Goal: Information Seeking & Learning: Learn about a topic

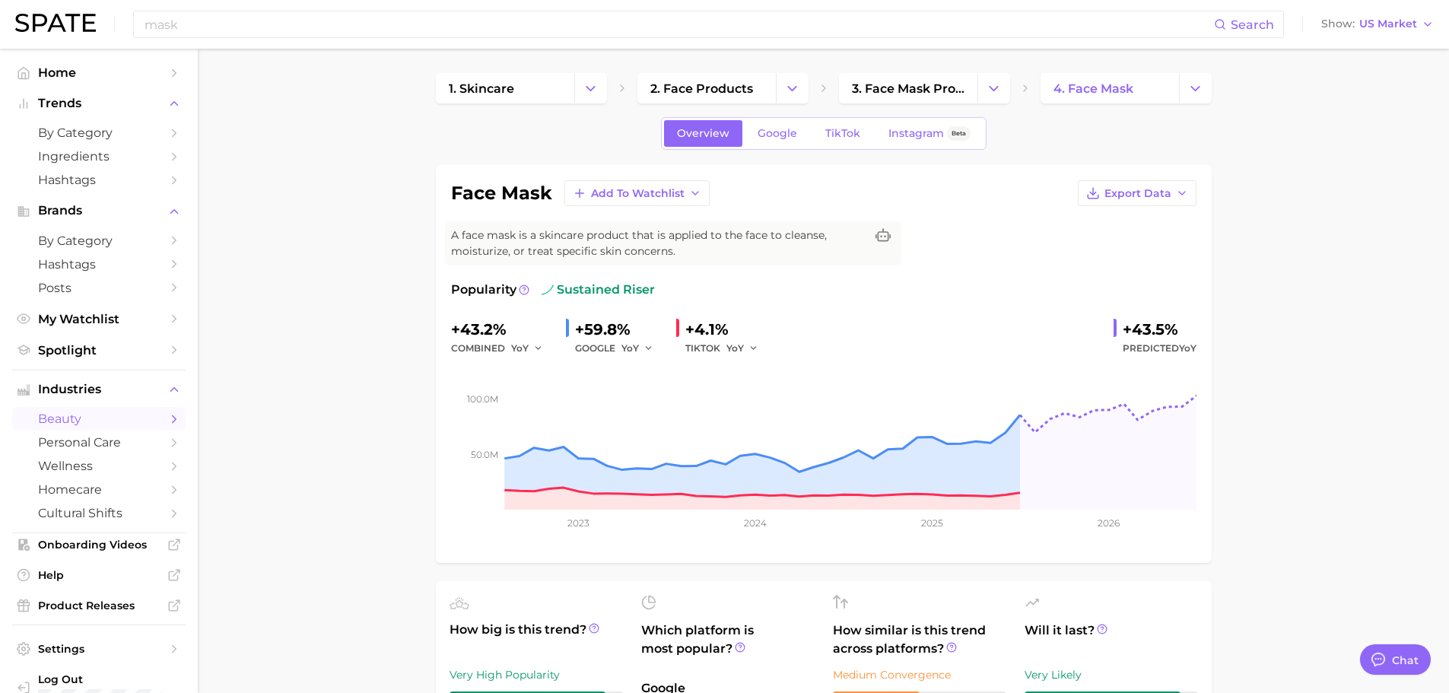
type textarea "x"
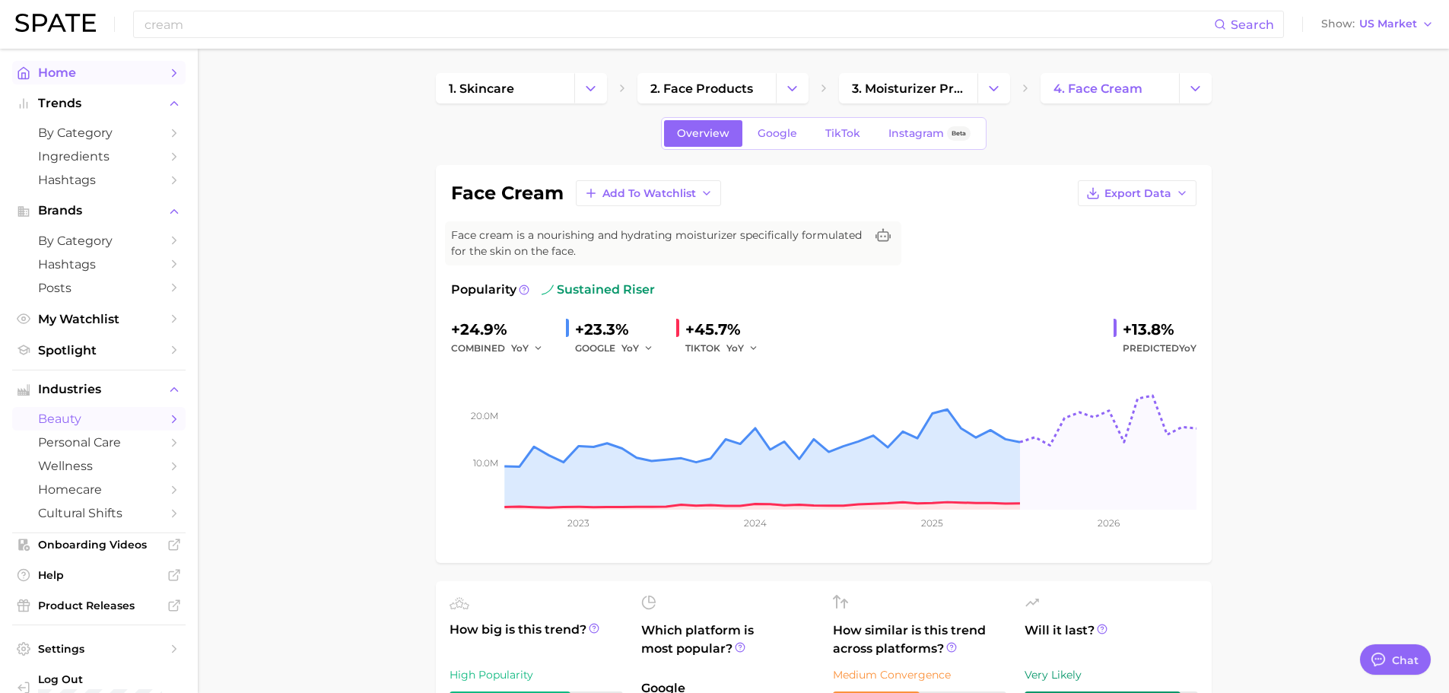
click at [50, 76] on span "Home" at bounding box center [99, 72] width 122 height 14
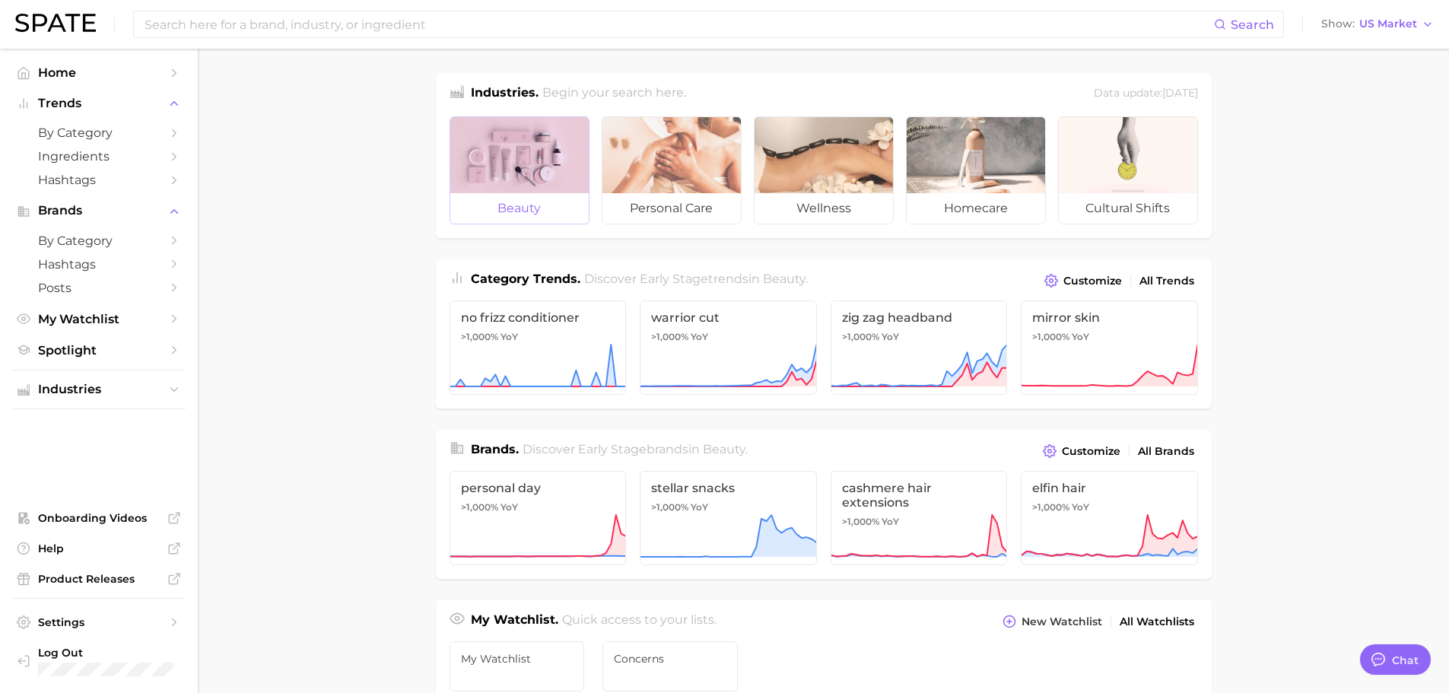
click at [528, 180] on div at bounding box center [519, 155] width 138 height 76
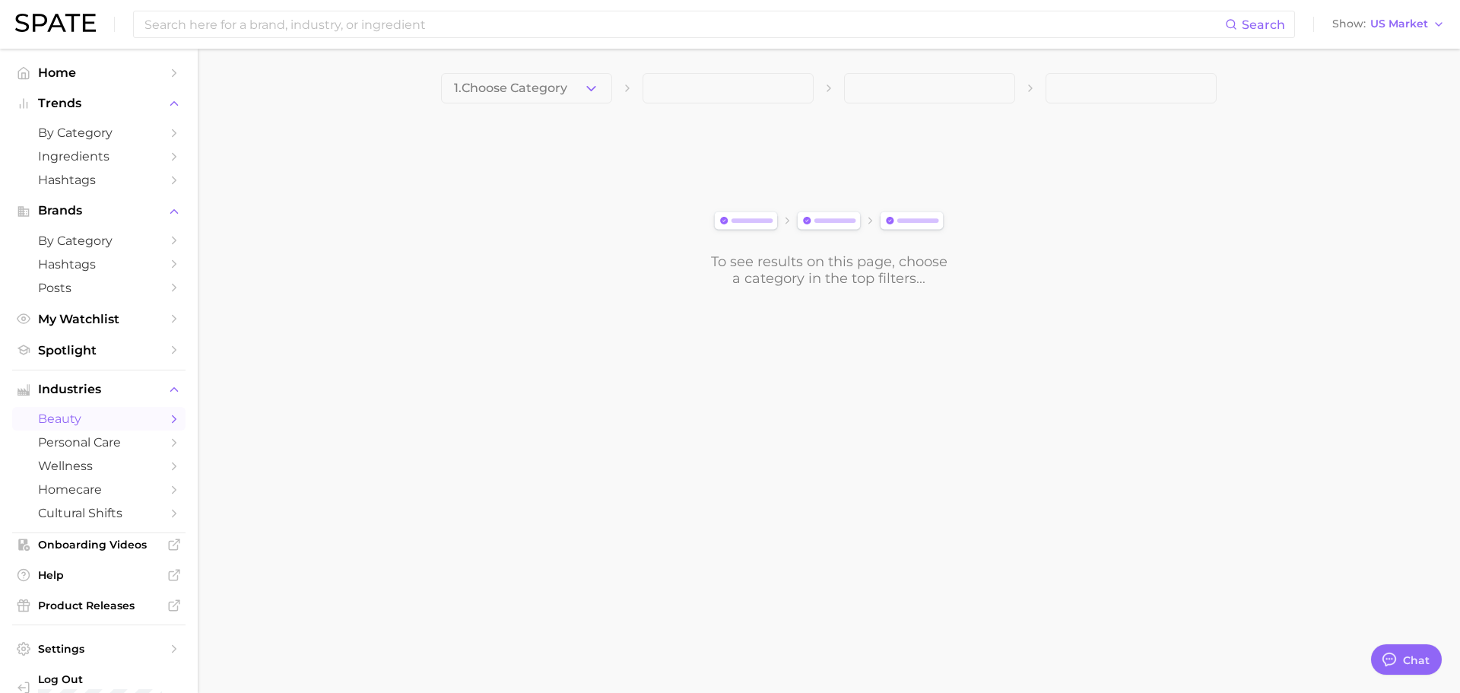
click at [1215, 444] on body "Search Show US Market Home Trends by Category Ingredients Hashtags Brands by Ca…" at bounding box center [730, 346] width 1460 height 693
click at [553, 92] on span "1. Choose Category" at bounding box center [510, 88] width 113 height 14
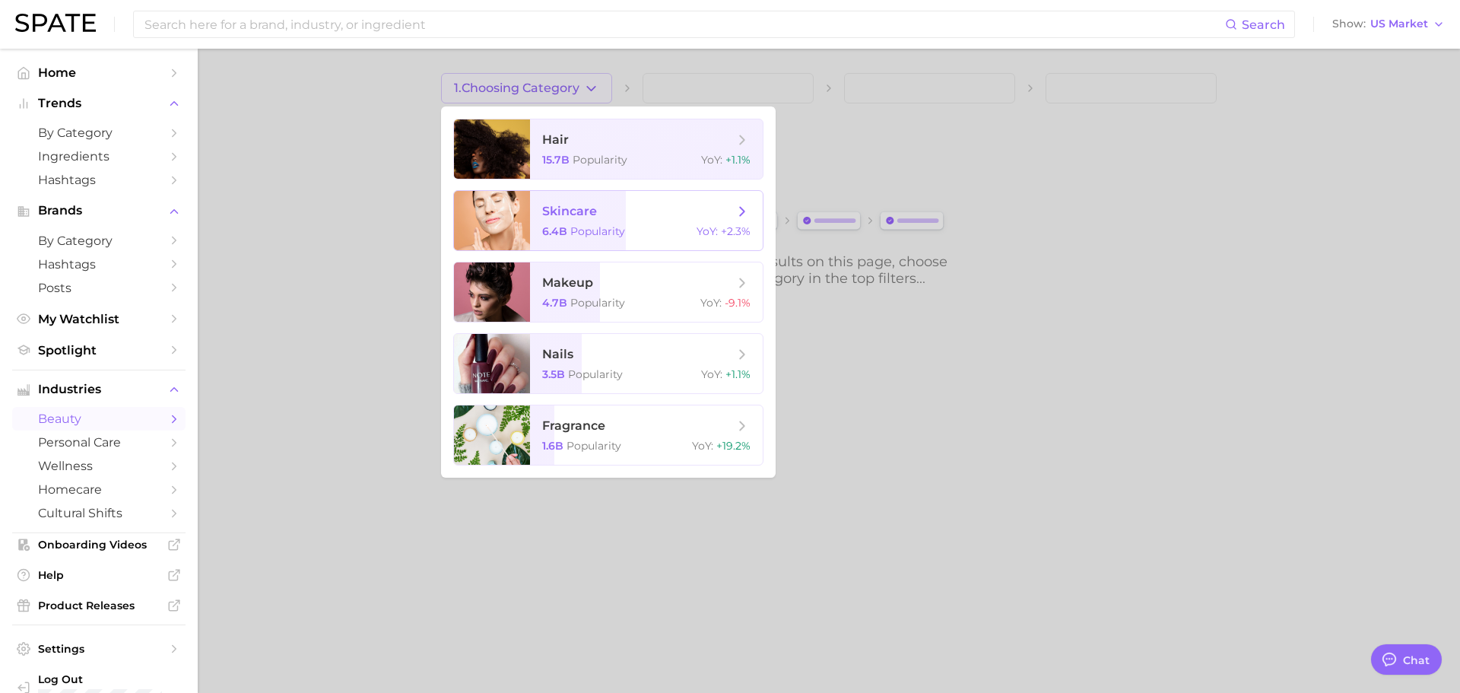
click at [737, 209] on icon at bounding box center [742, 211] width 17 height 17
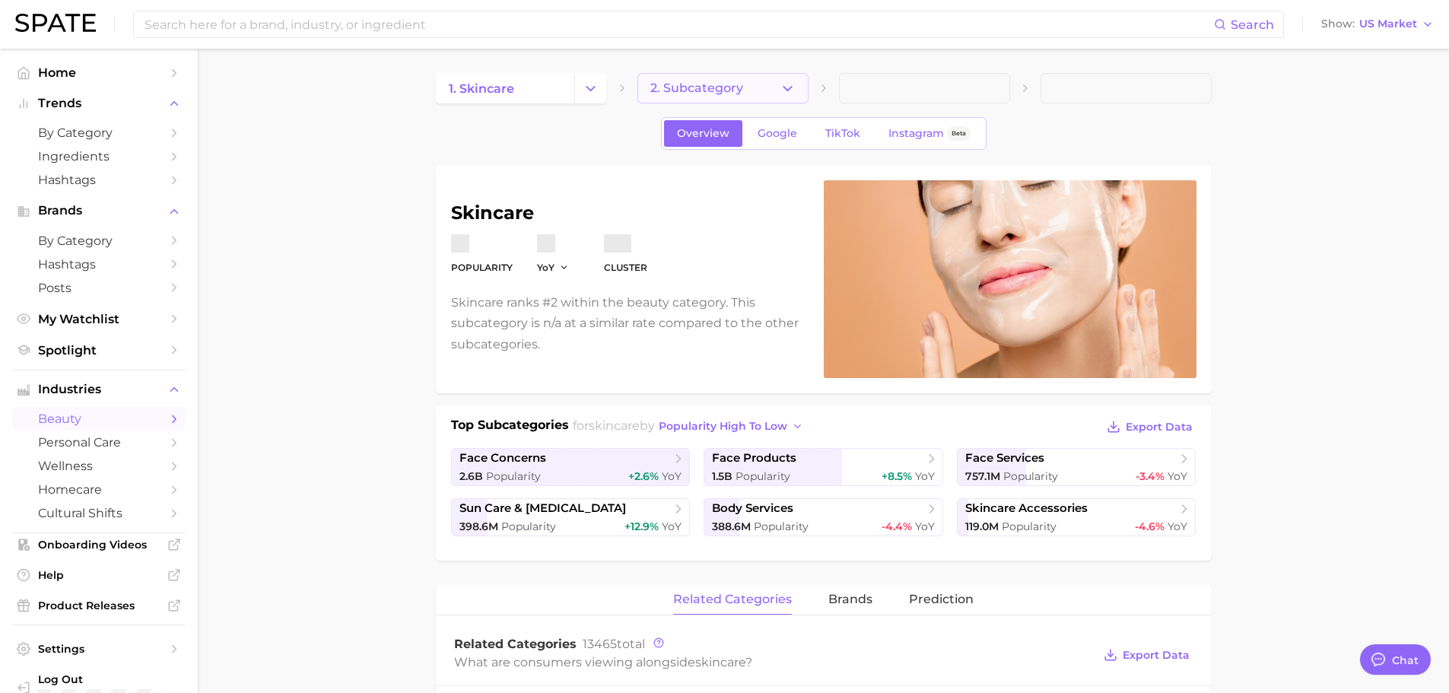
click at [741, 96] on button "2. Subcategory" at bounding box center [722, 88] width 171 height 30
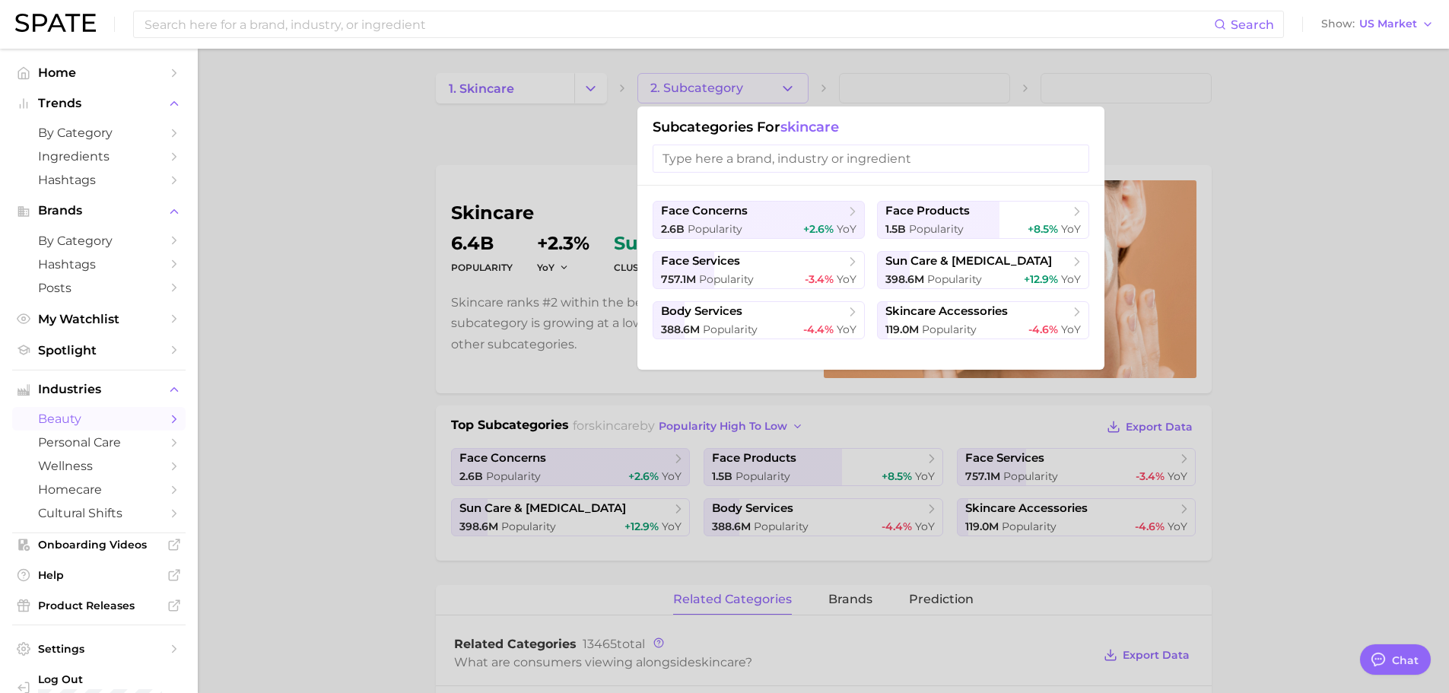
click at [357, 237] on div at bounding box center [724, 346] width 1449 height 693
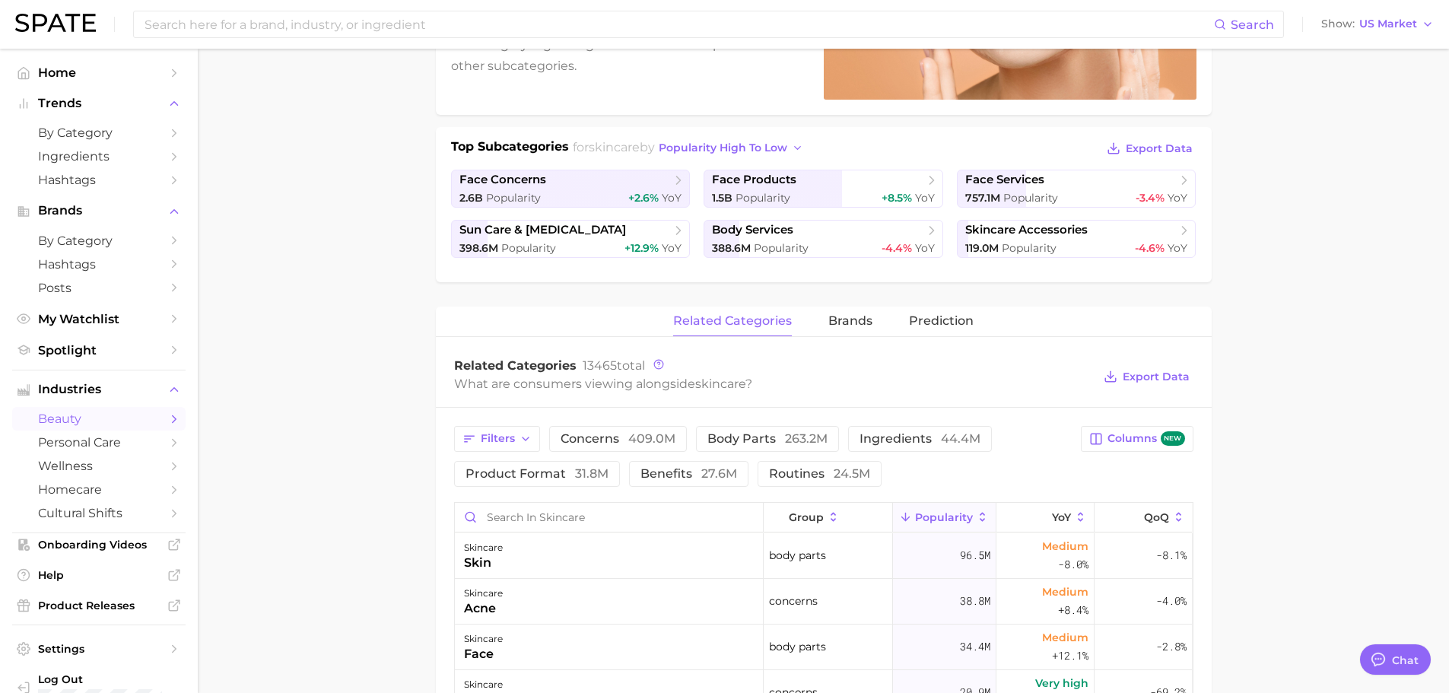
scroll to position [456, 0]
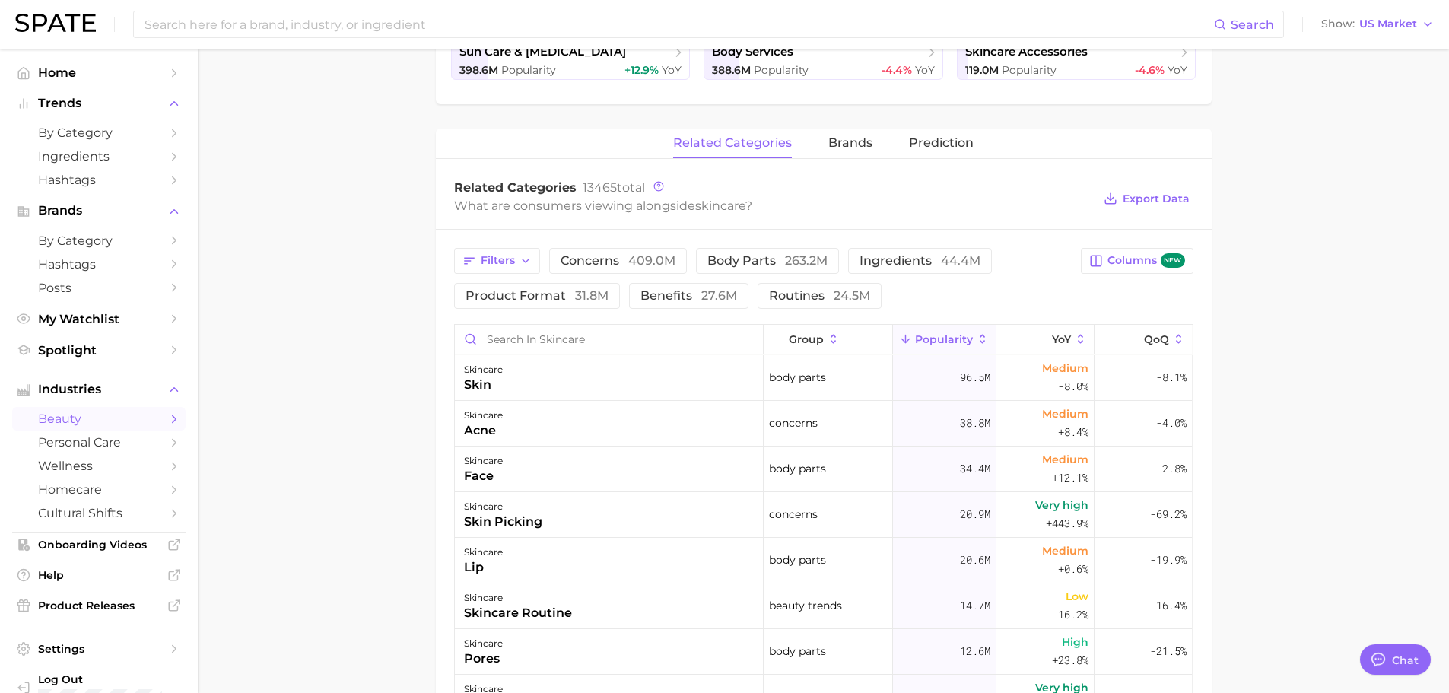
click at [375, 624] on main "1. skincare 2. Subcategory Overview Google TikTok Instagram Beta skincare Popul…" at bounding box center [823, 351] width 1251 height 1519
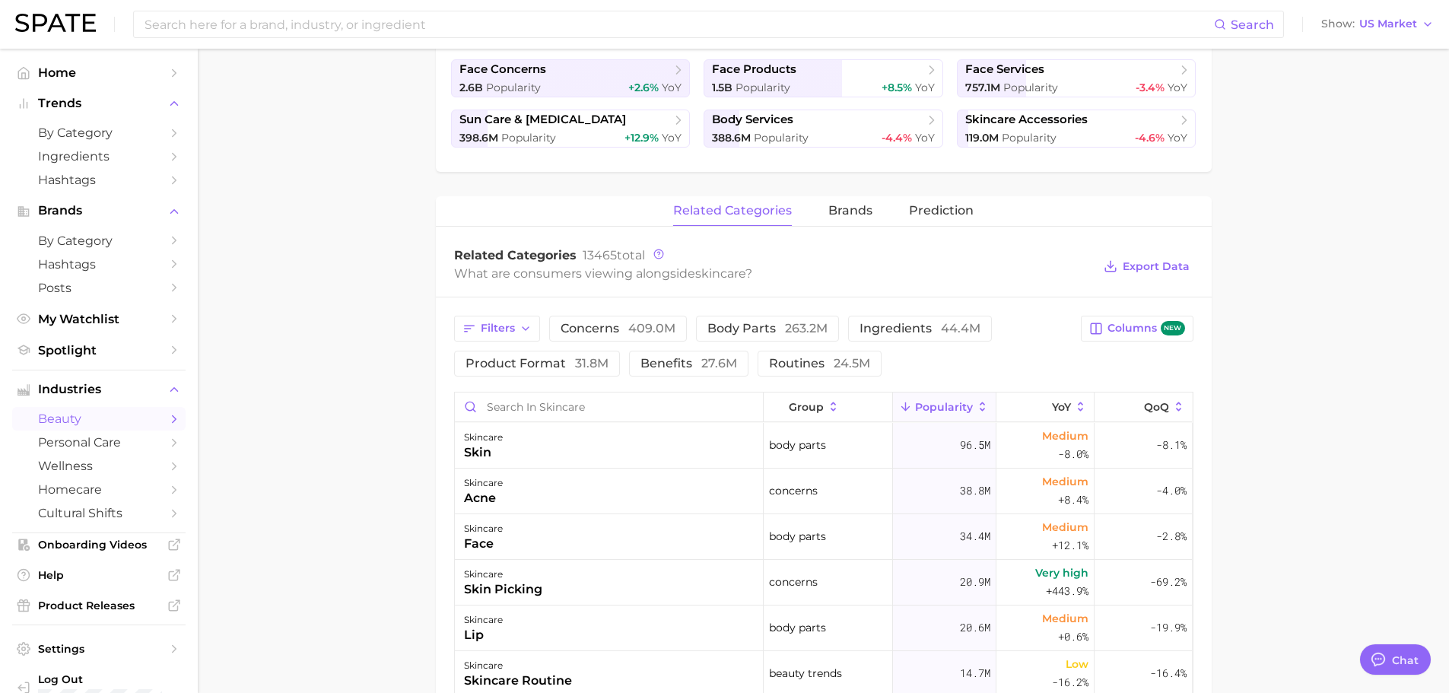
scroll to position [380, 0]
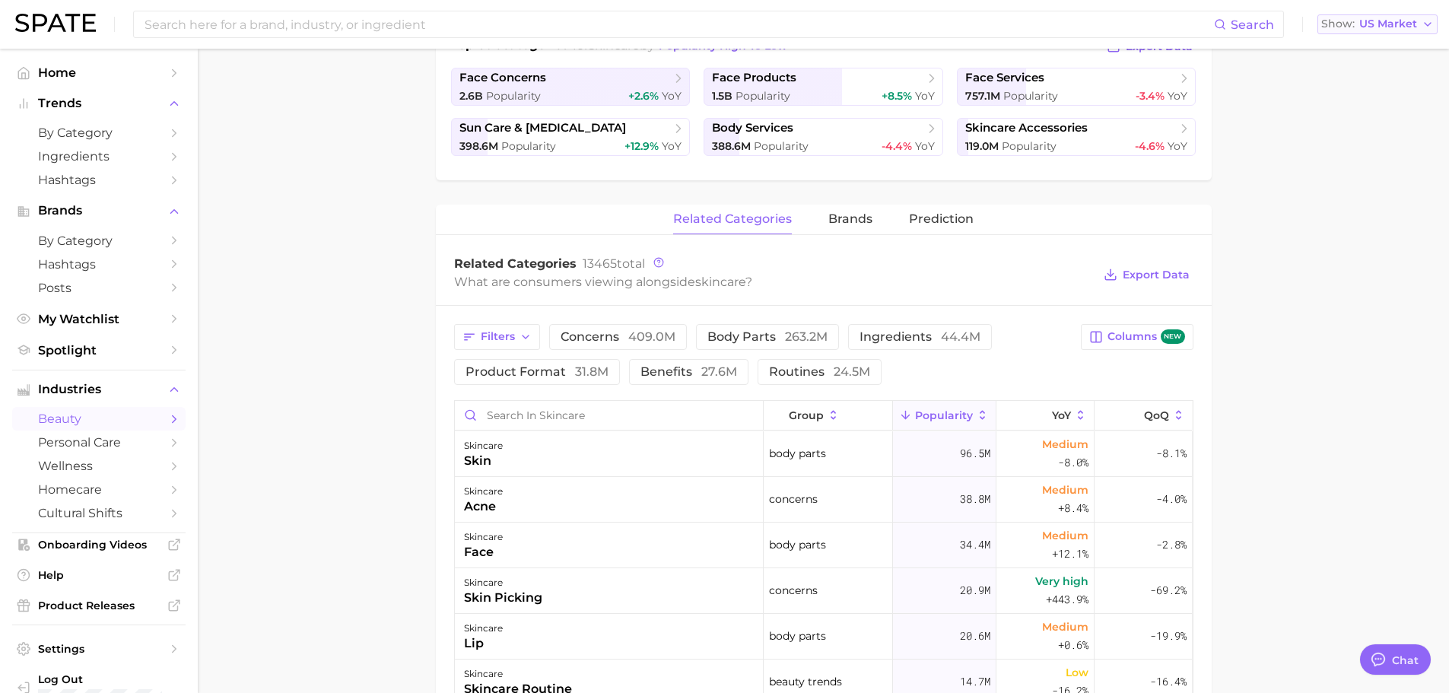
click at [1404, 30] on button "Show US Market" at bounding box center [1377, 24] width 120 height 20
click at [1347, 249] on main "1. skincare 2. Subcategory Overview Google TikTok Instagram Beta skincare Popul…" at bounding box center [823, 427] width 1251 height 1519
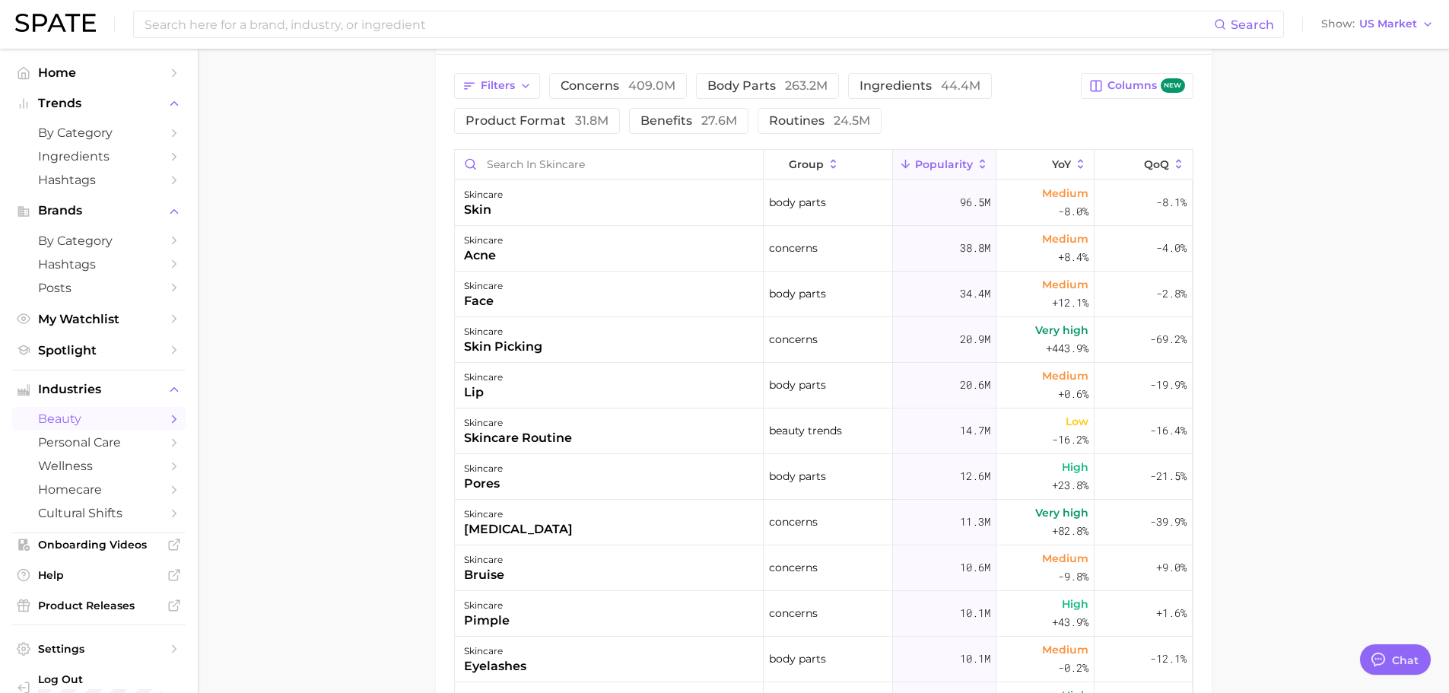
scroll to position [608, 0]
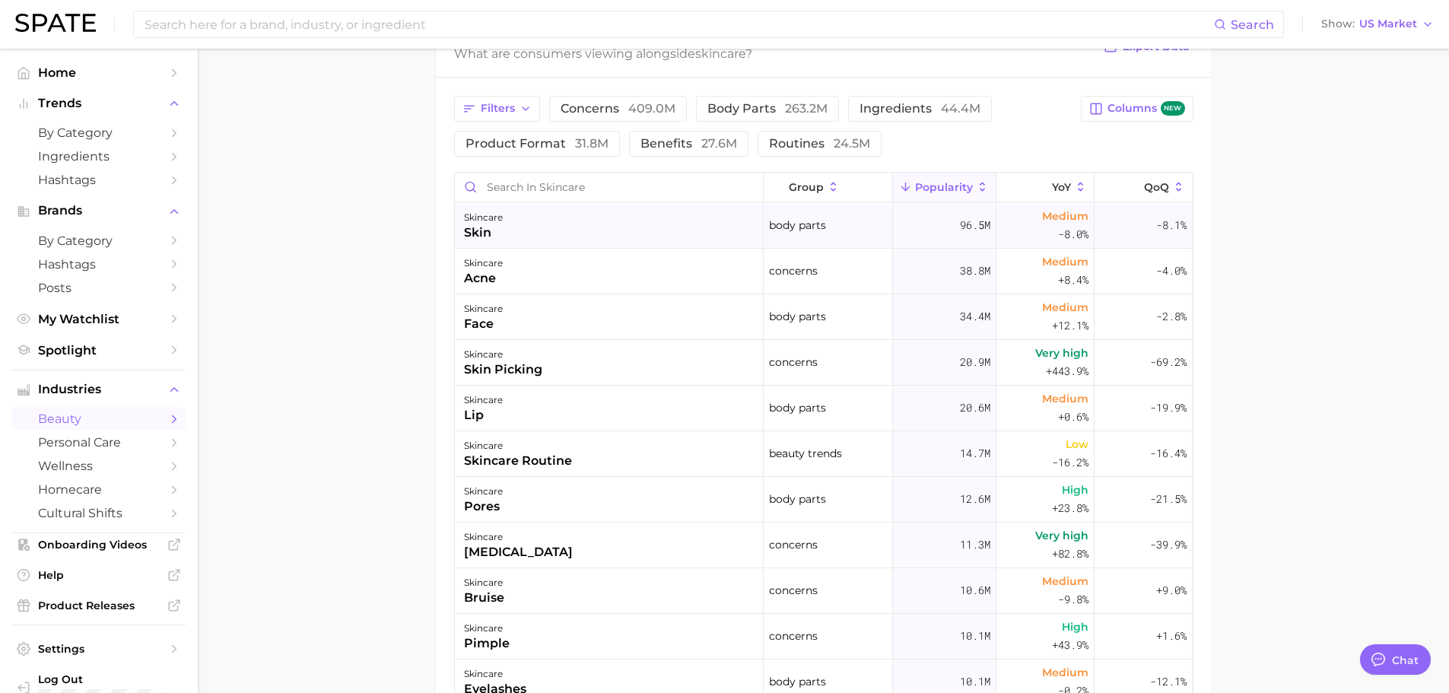
click at [478, 228] on div "skin" at bounding box center [483, 233] width 39 height 18
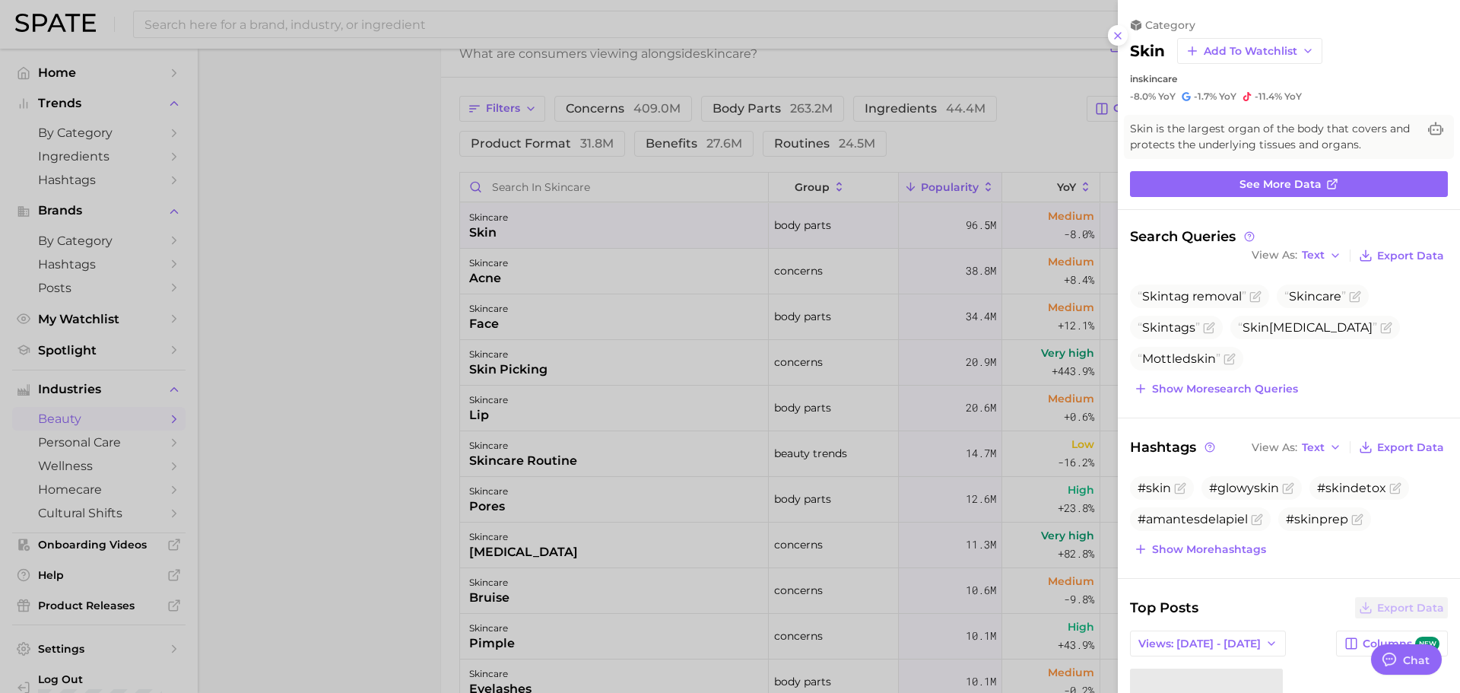
click at [386, 335] on div at bounding box center [730, 346] width 1460 height 693
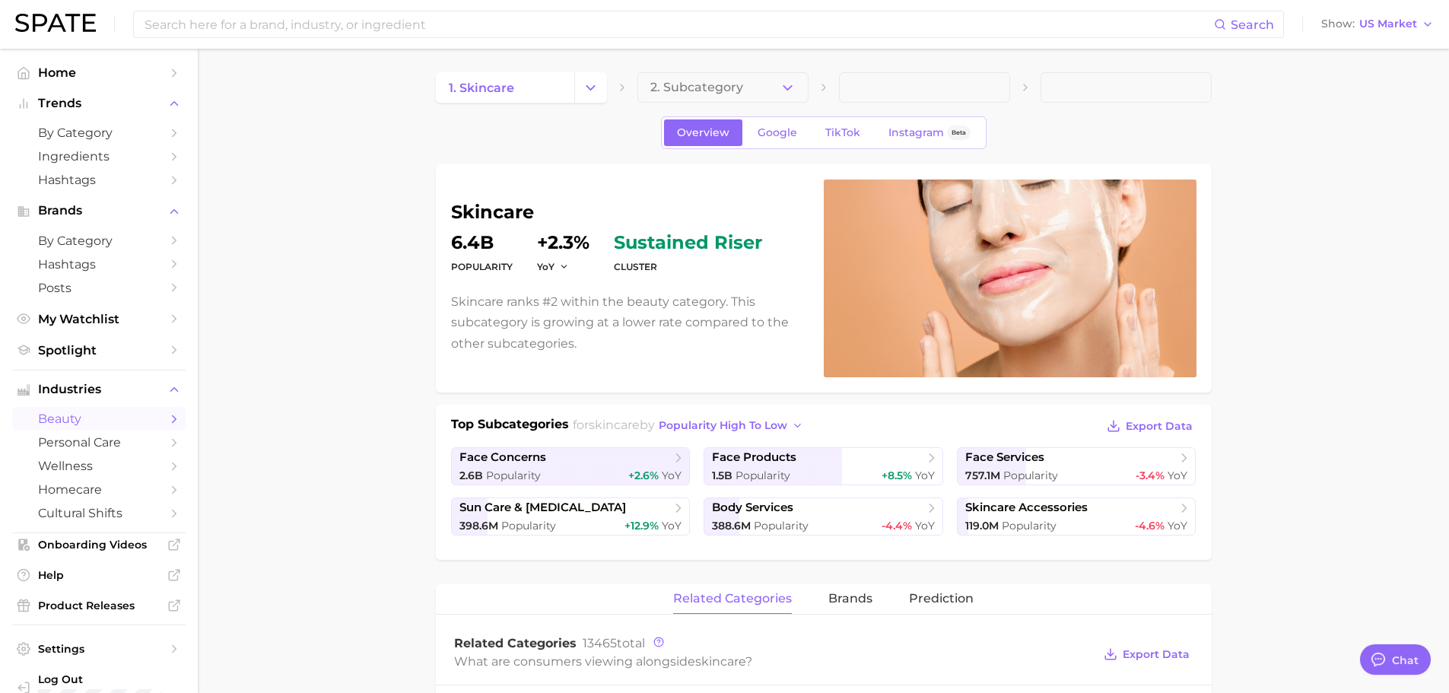
scroll to position [0, 0]
click at [836, 139] on span "TikTok" at bounding box center [842, 133] width 35 height 13
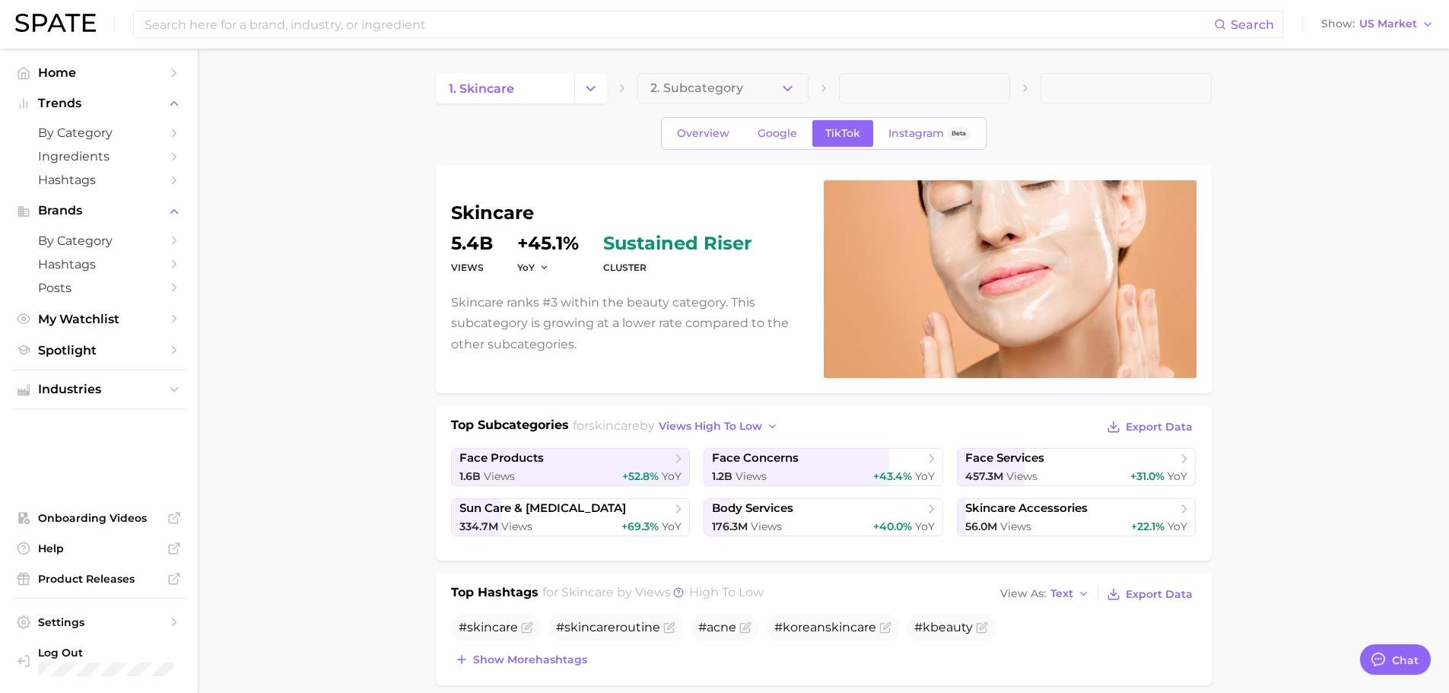
click at [776, 85] on button "2. Subcategory" at bounding box center [722, 88] width 171 height 30
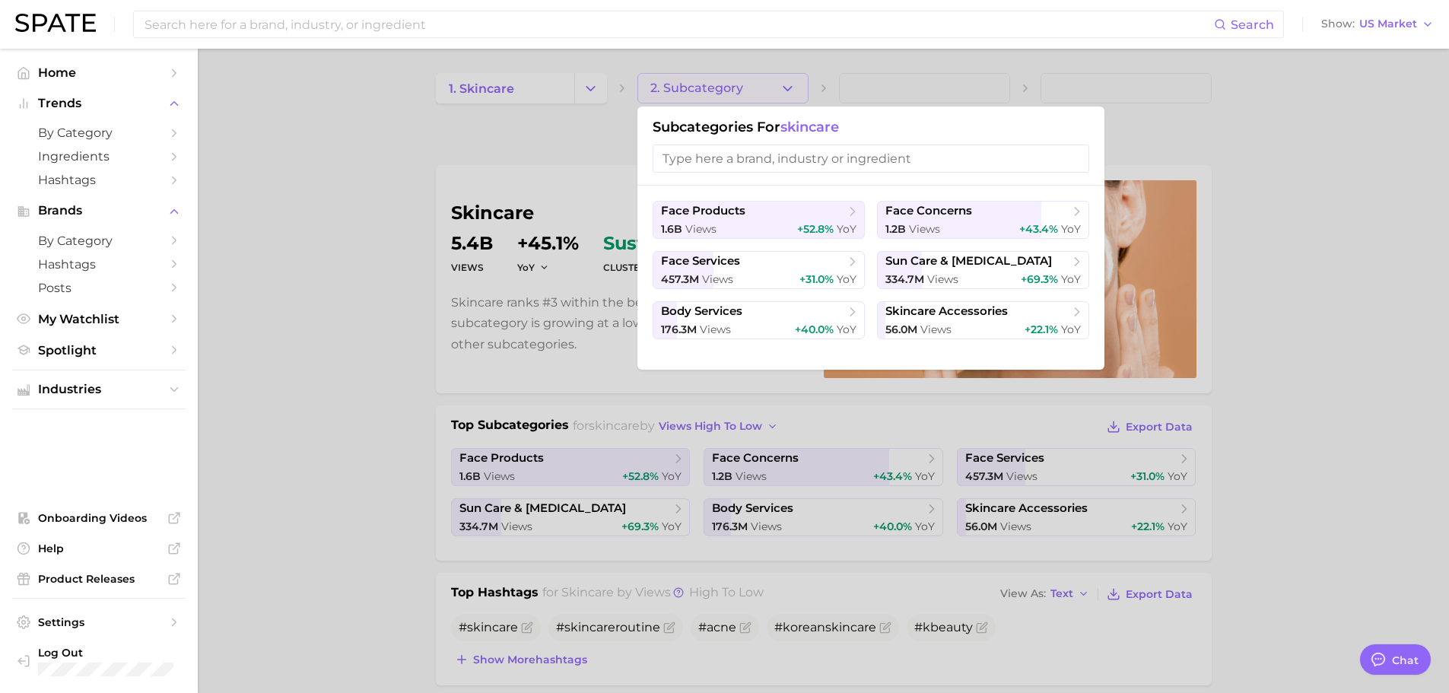
click at [822, 157] on input "search" at bounding box center [871, 158] width 437 height 28
click at [782, 223] on div "1.6b views +52.8% YoY" at bounding box center [758, 229] width 195 height 14
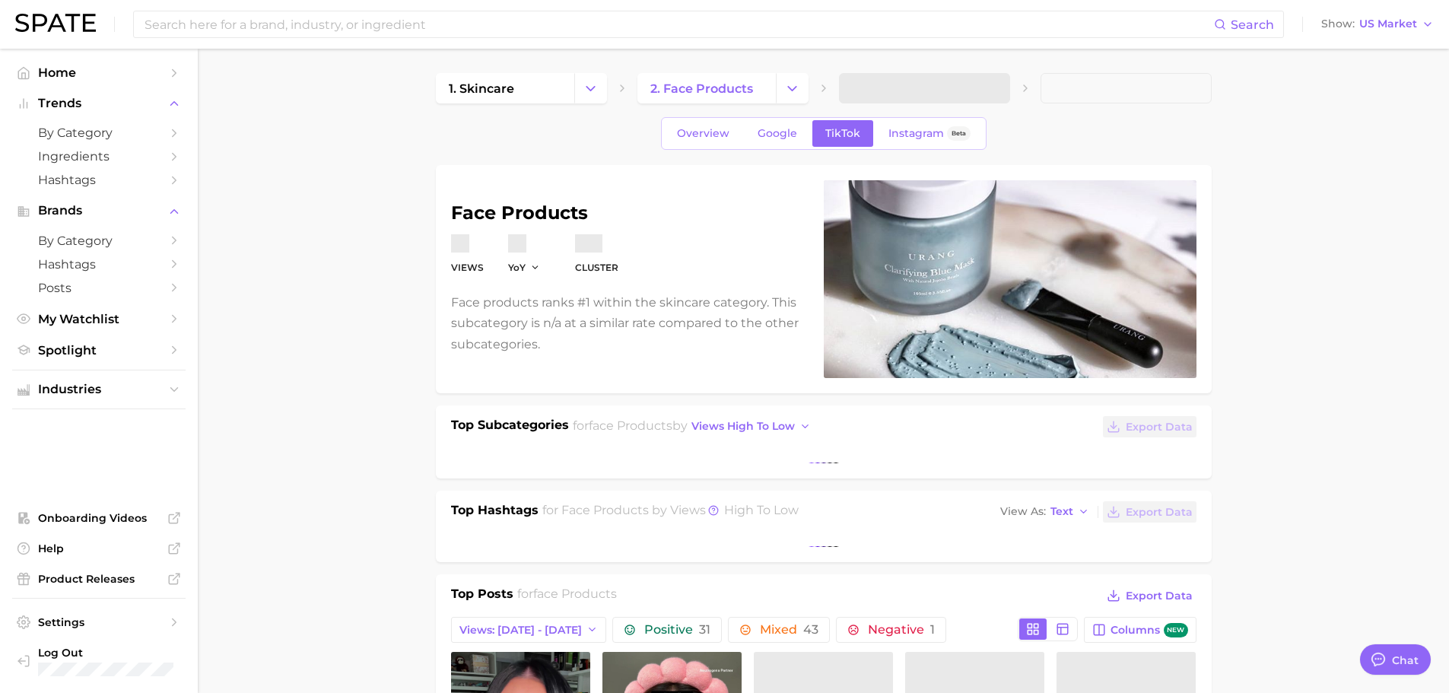
click at [984, 83] on span at bounding box center [924, 88] width 171 height 30
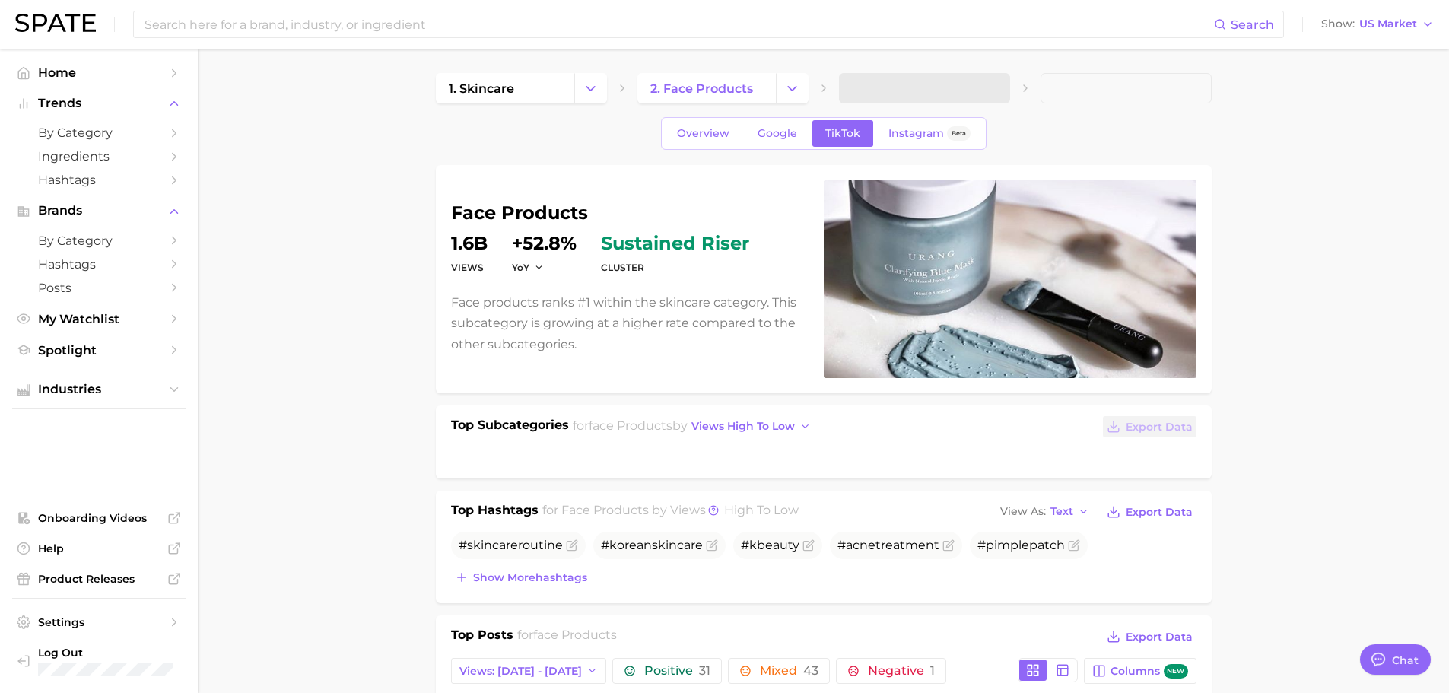
click at [1015, 87] on div "1. skincare 2. face products" at bounding box center [824, 88] width 776 height 30
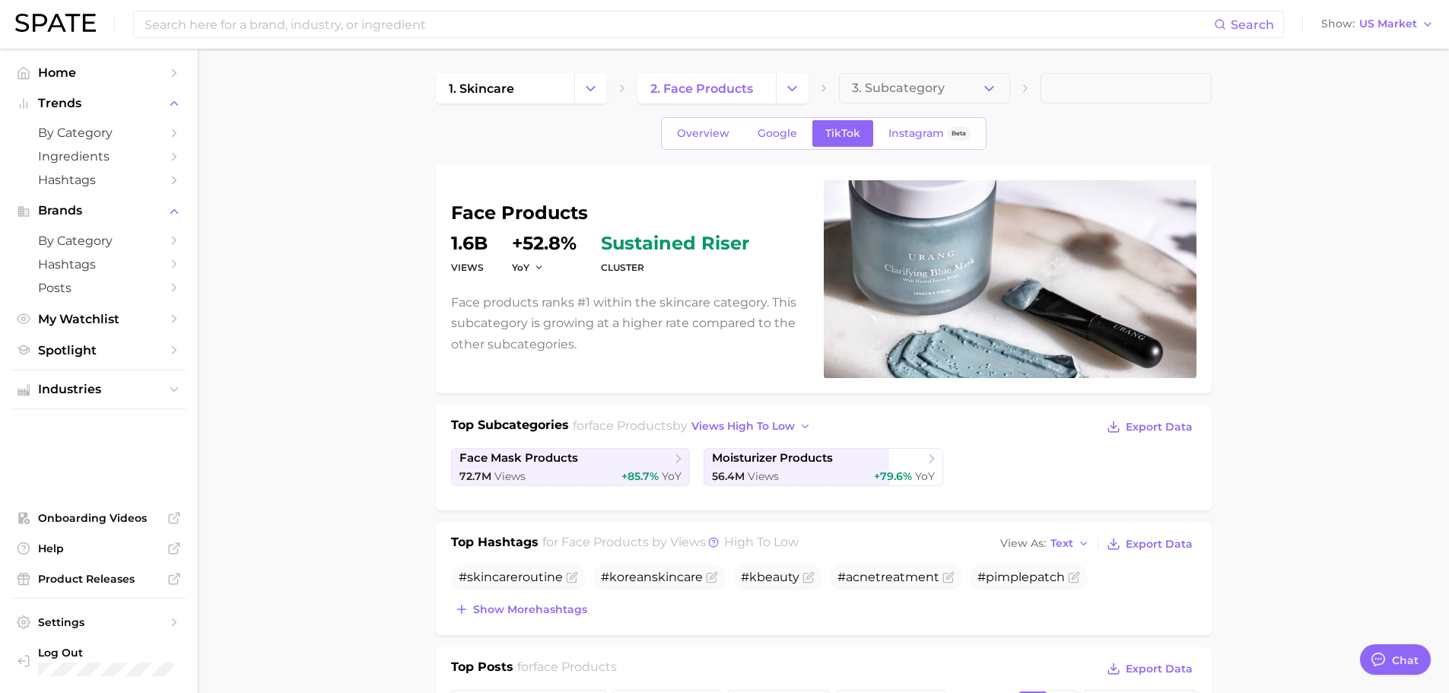
click at [1023, 87] on icon at bounding box center [1025, 88] width 12 height 12
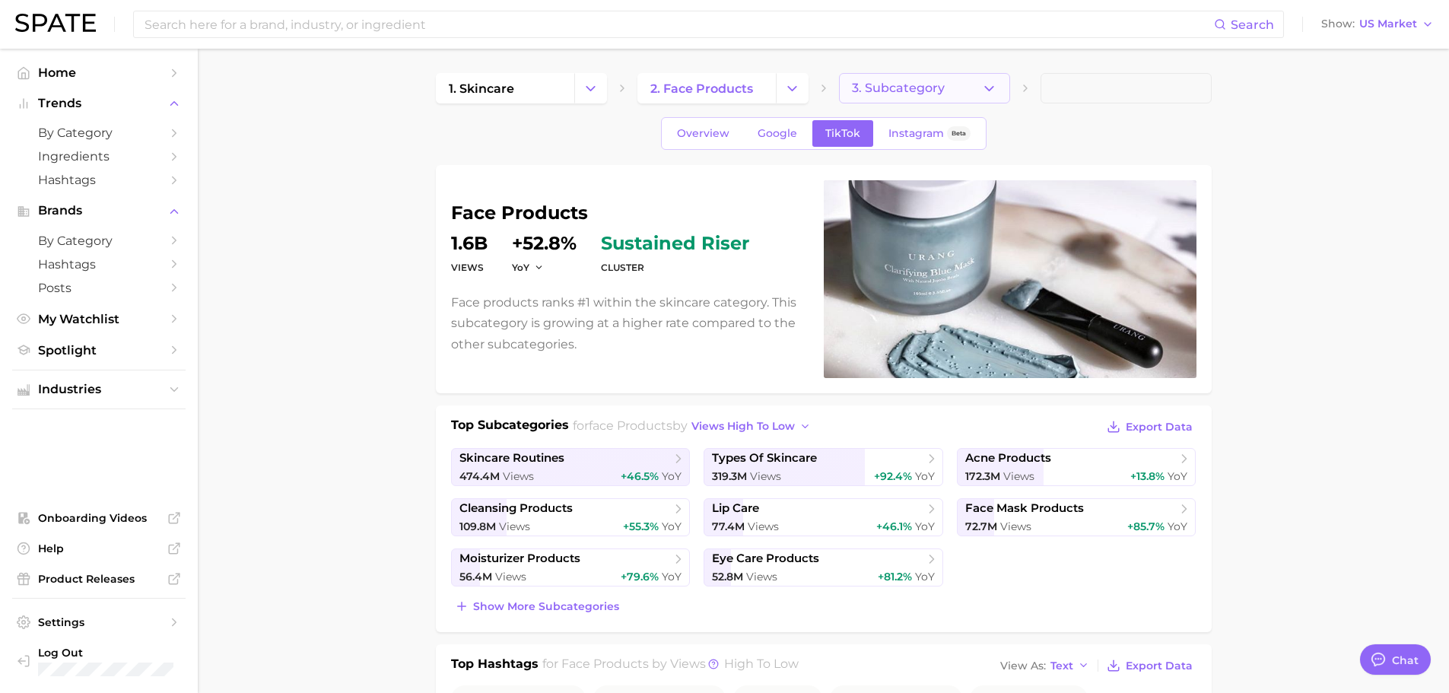
click at [989, 83] on icon "button" at bounding box center [989, 89] width 16 height 16
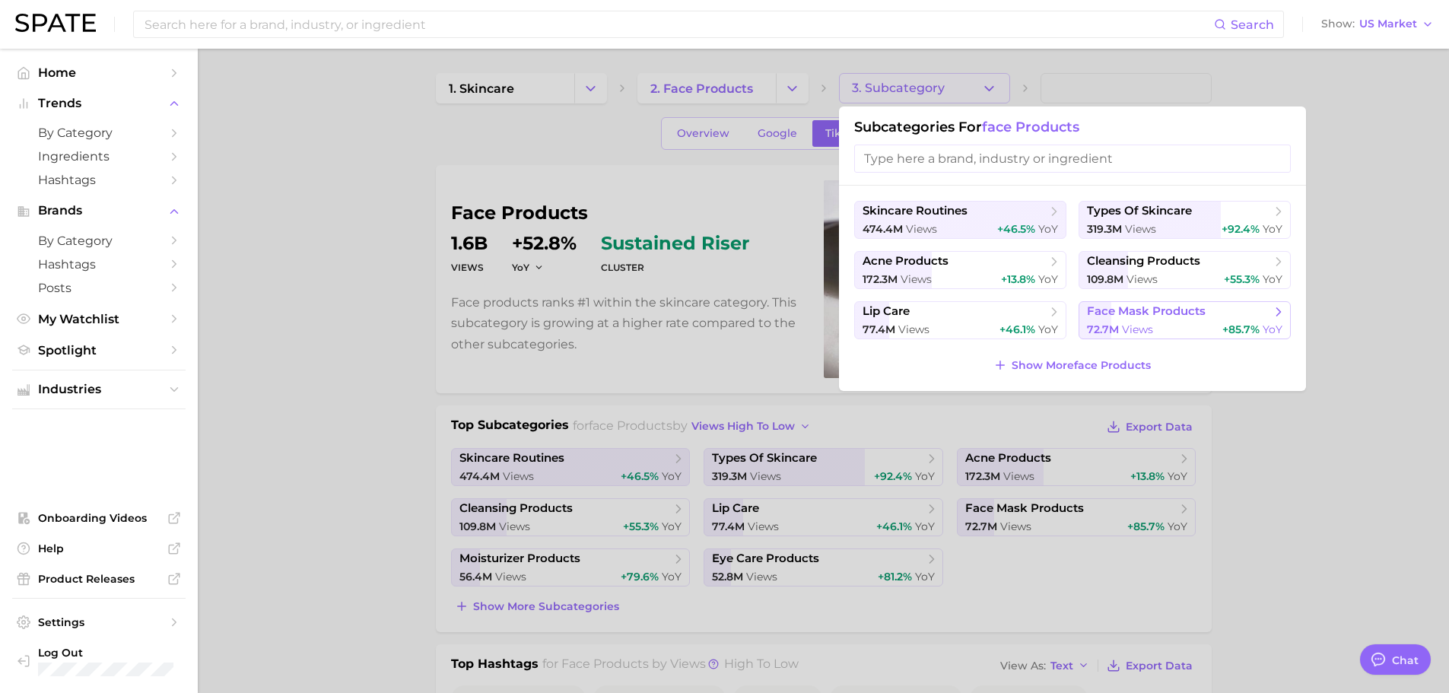
click at [1138, 320] on button "face mask products 72.7m views +85.7% YoY" at bounding box center [1184, 320] width 212 height 38
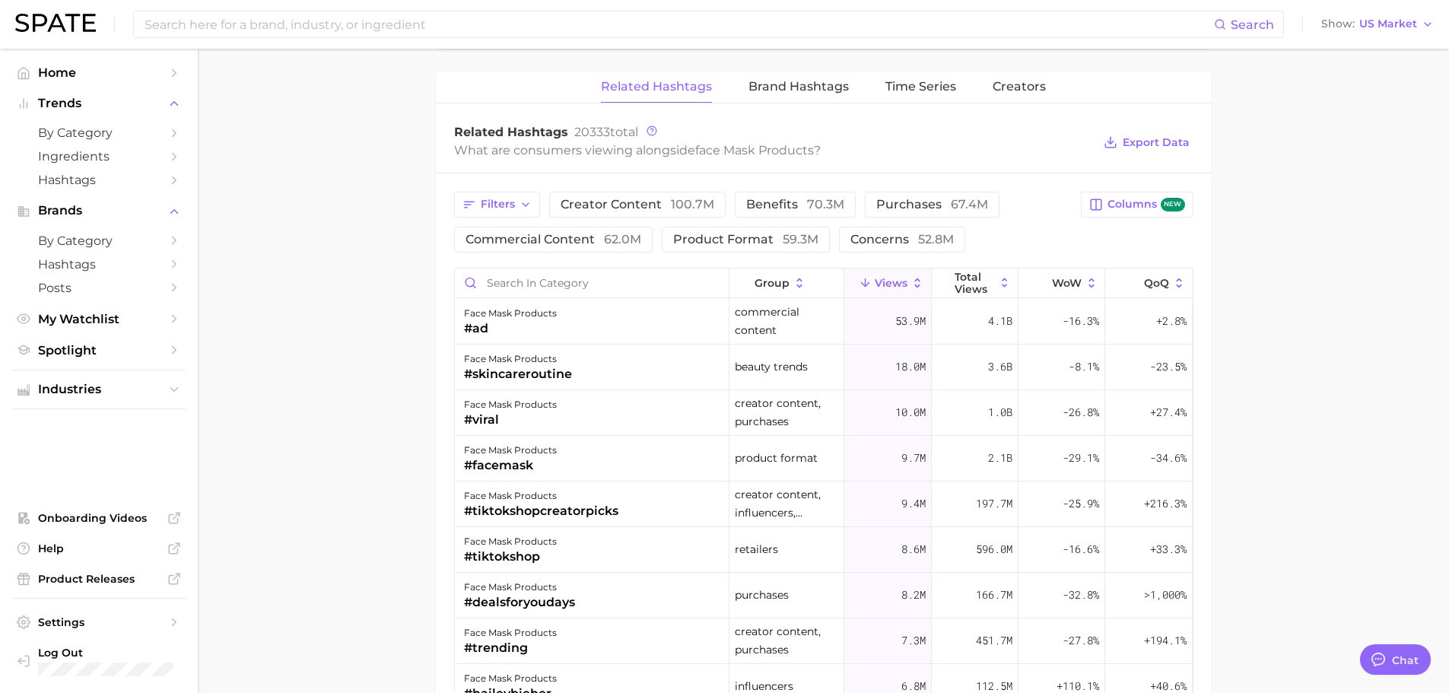
scroll to position [1122, 0]
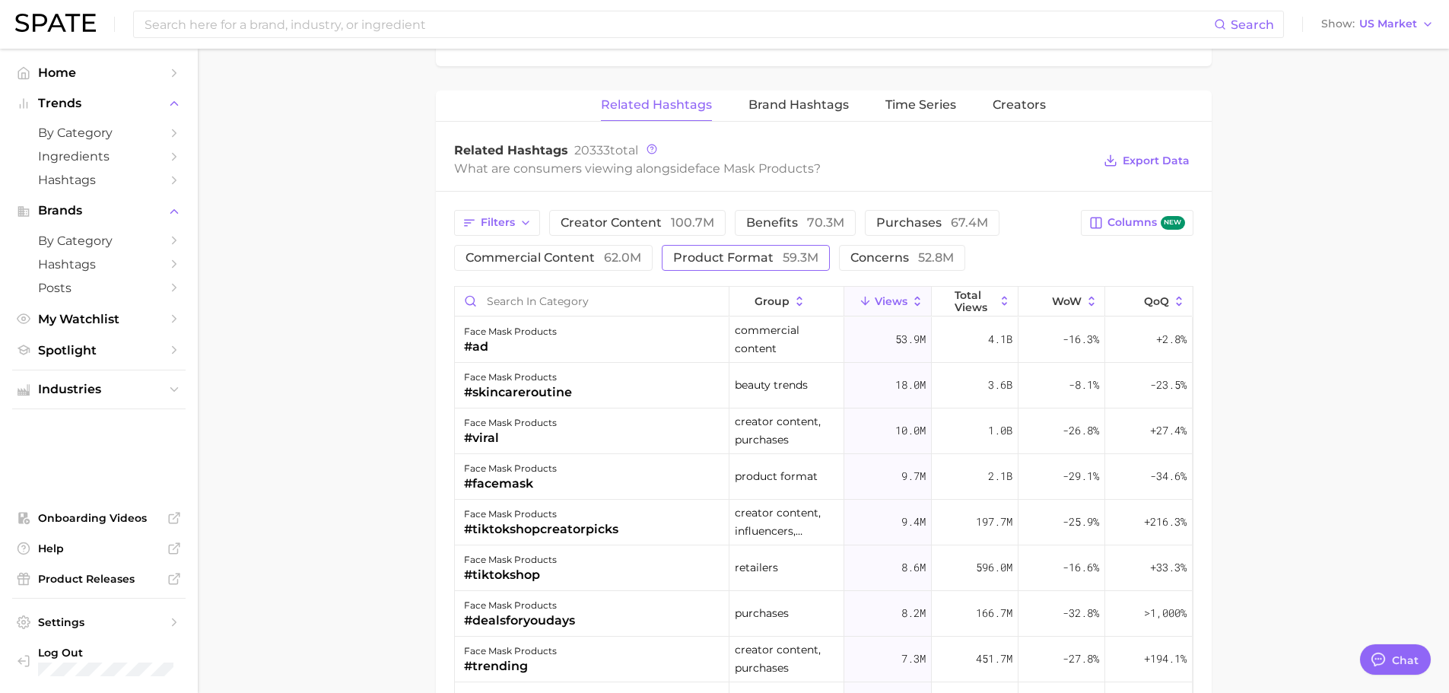
click at [700, 259] on span "product format 59.3m" at bounding box center [745, 258] width 145 height 12
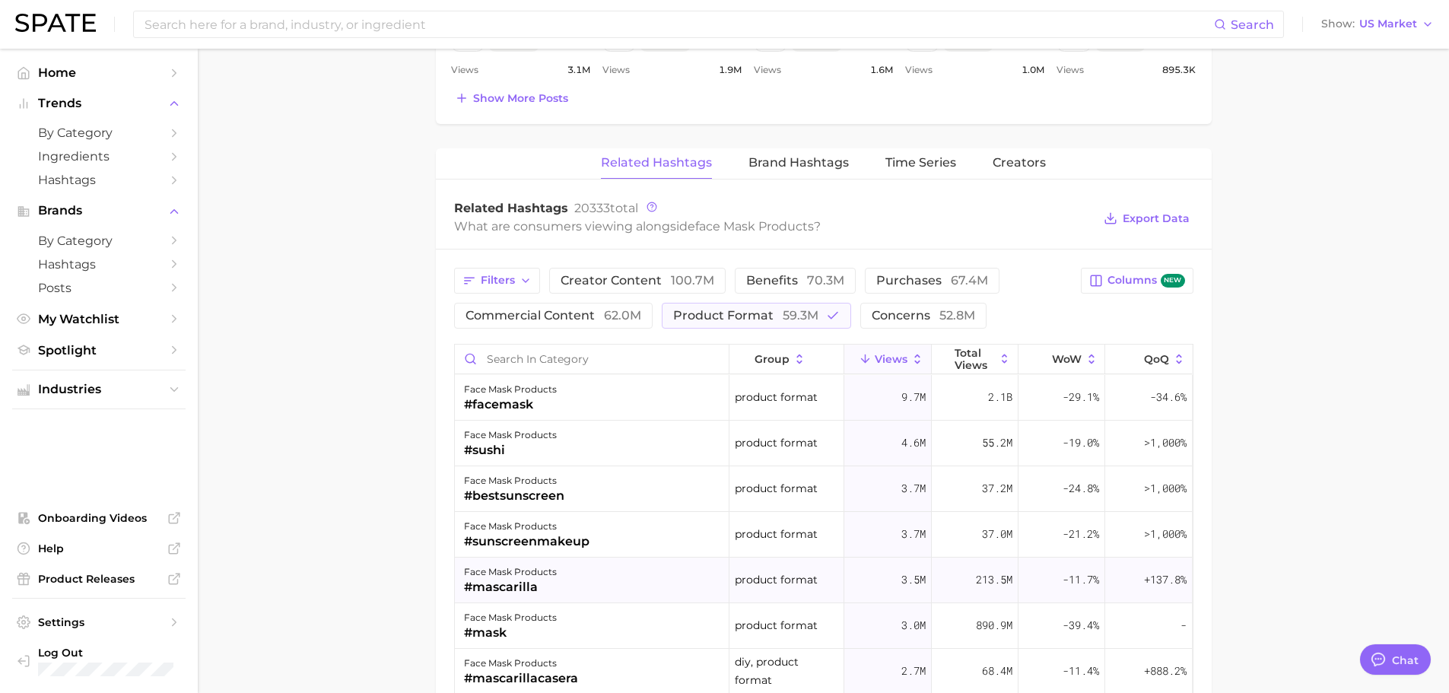
scroll to position [1046, 0]
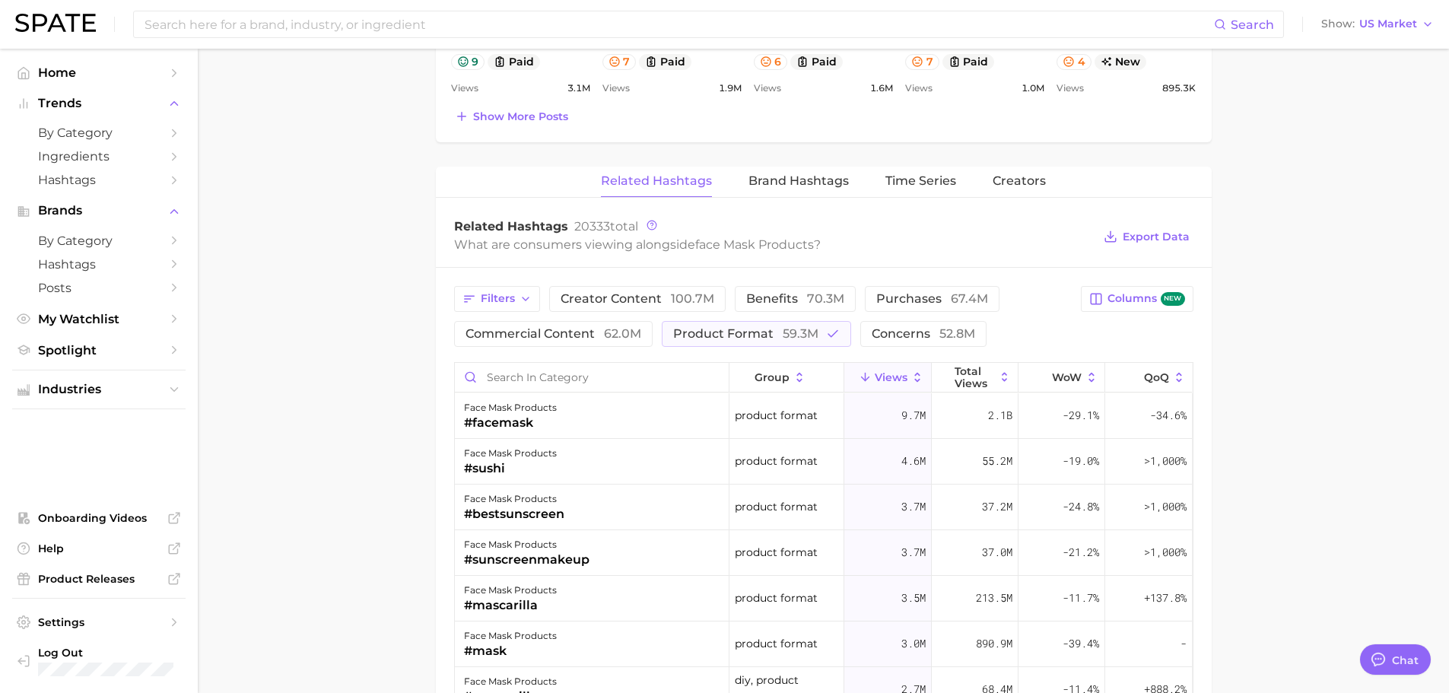
click at [1291, 398] on main "1. skincare 2. face products 3. face mask products 4. Subcategory Overview Goog…" at bounding box center [823, 75] width 1251 height 2147
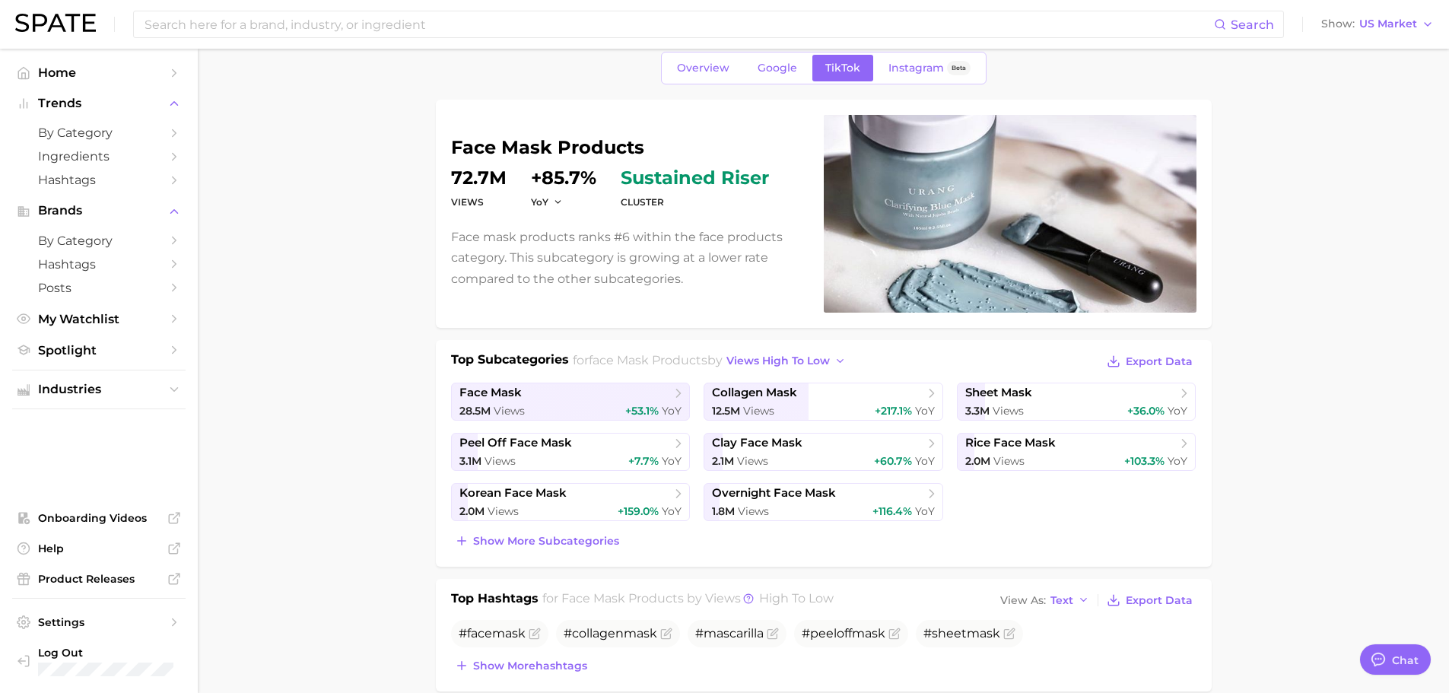
scroll to position [58, 0]
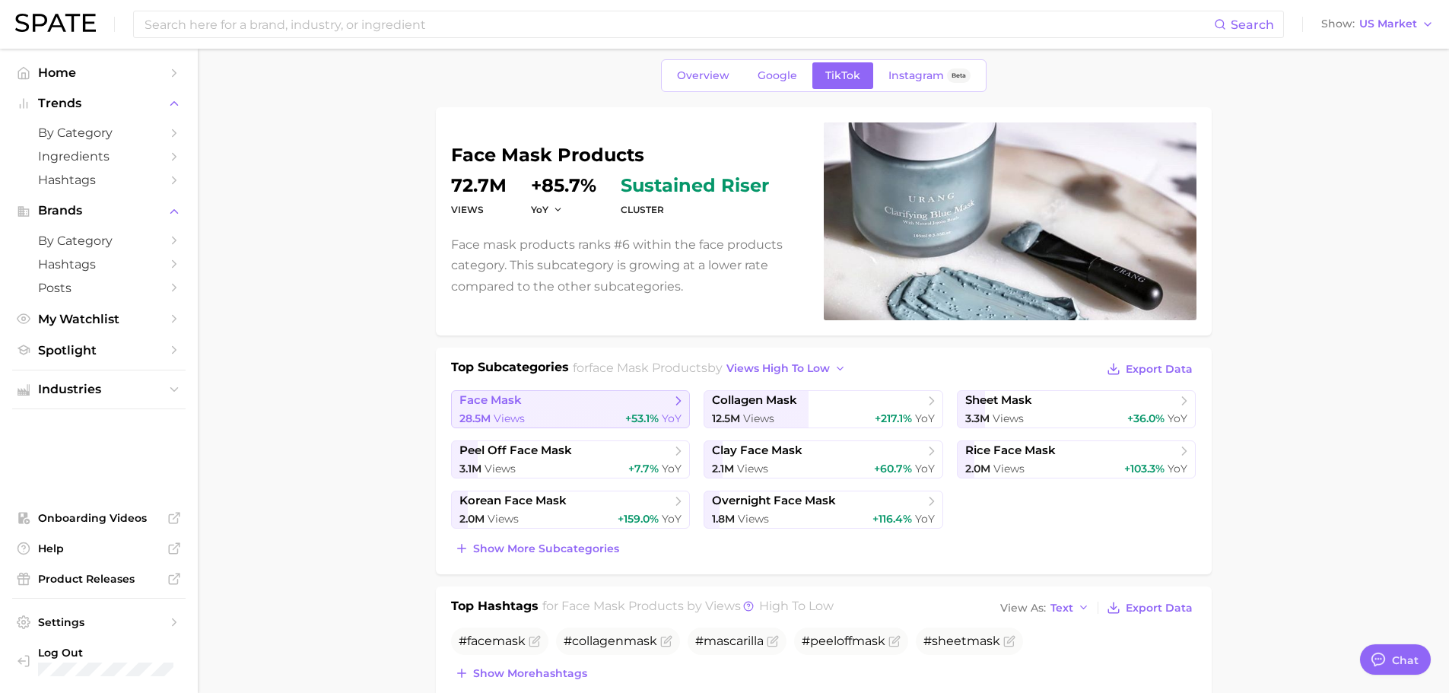
click at [680, 400] on polyline at bounding box center [679, 401] width 4 height 8
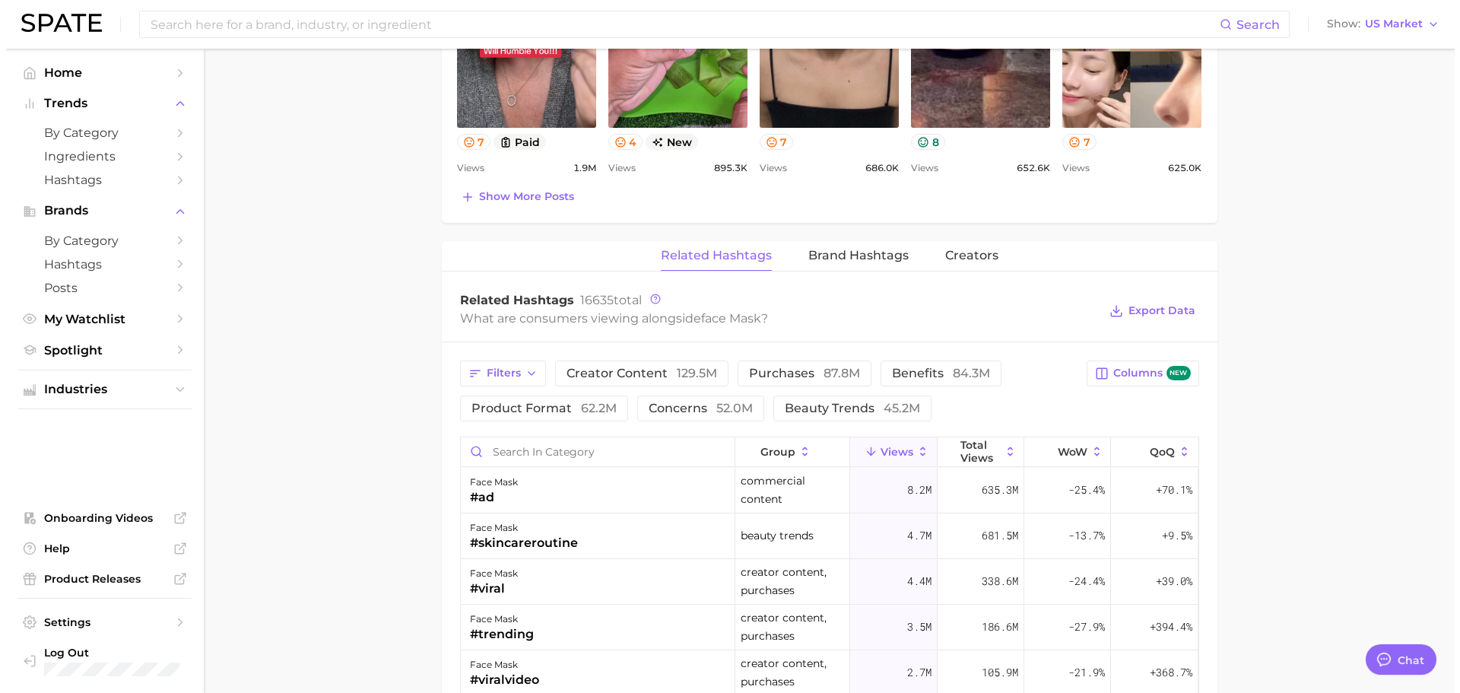
scroll to position [1293, 0]
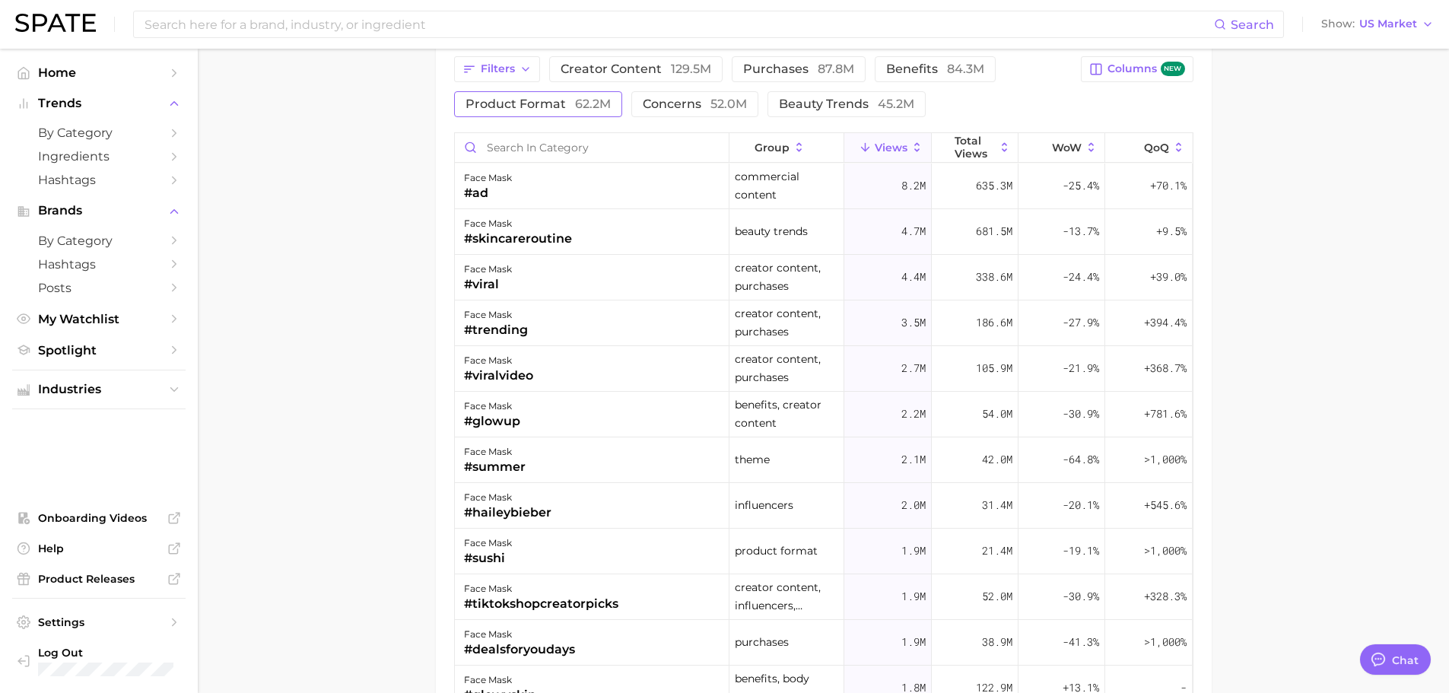
click at [554, 106] on span "product format 62.2m" at bounding box center [537, 104] width 145 height 12
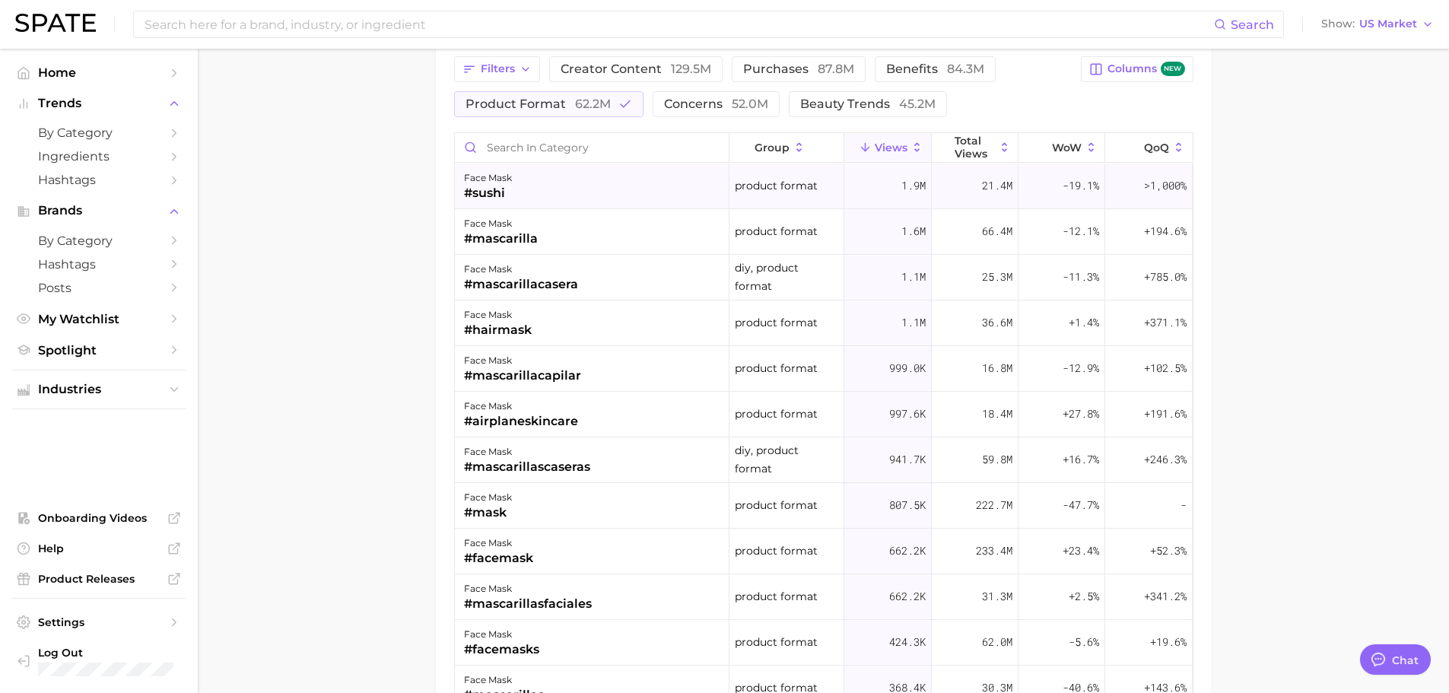
click at [488, 201] on div "#sushi" at bounding box center [488, 193] width 48 height 18
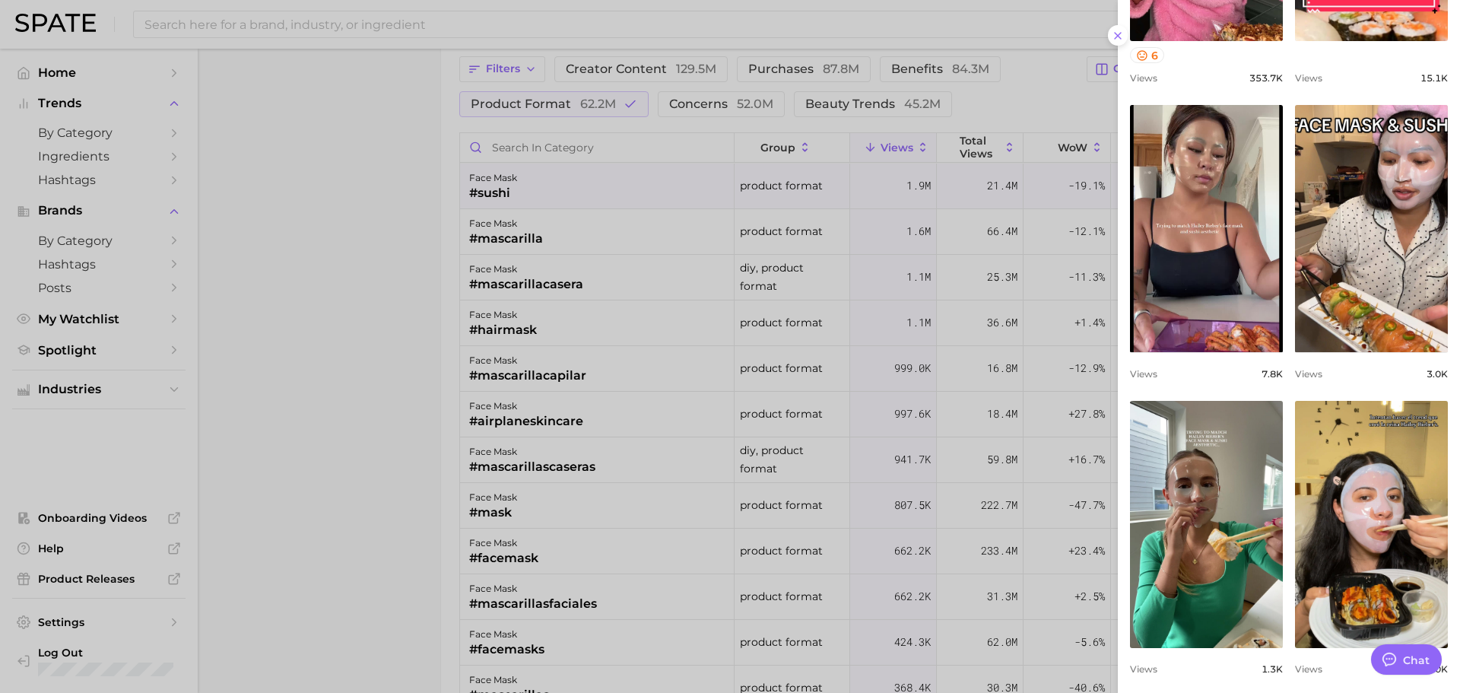
scroll to position [380, 0]
click at [492, 228] on div at bounding box center [730, 346] width 1460 height 693
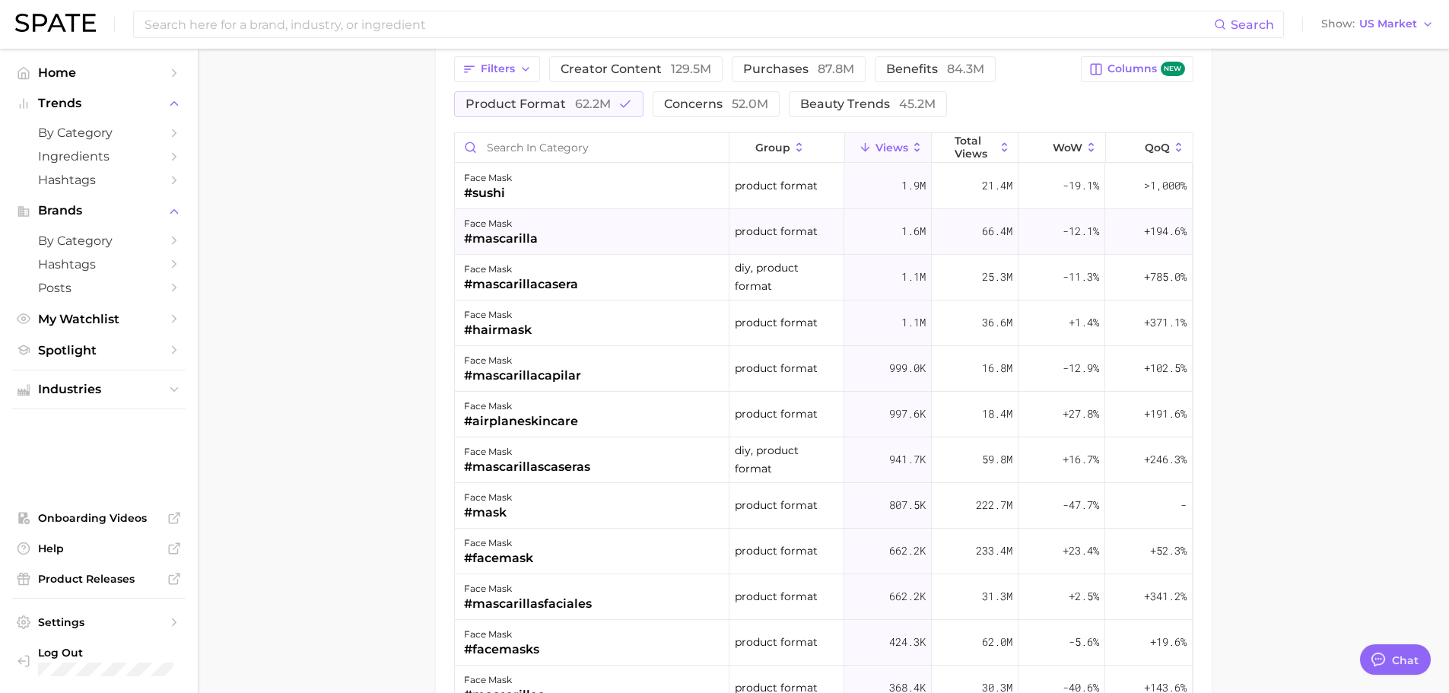
click at [506, 235] on div "#mascarilla" at bounding box center [501, 239] width 74 height 18
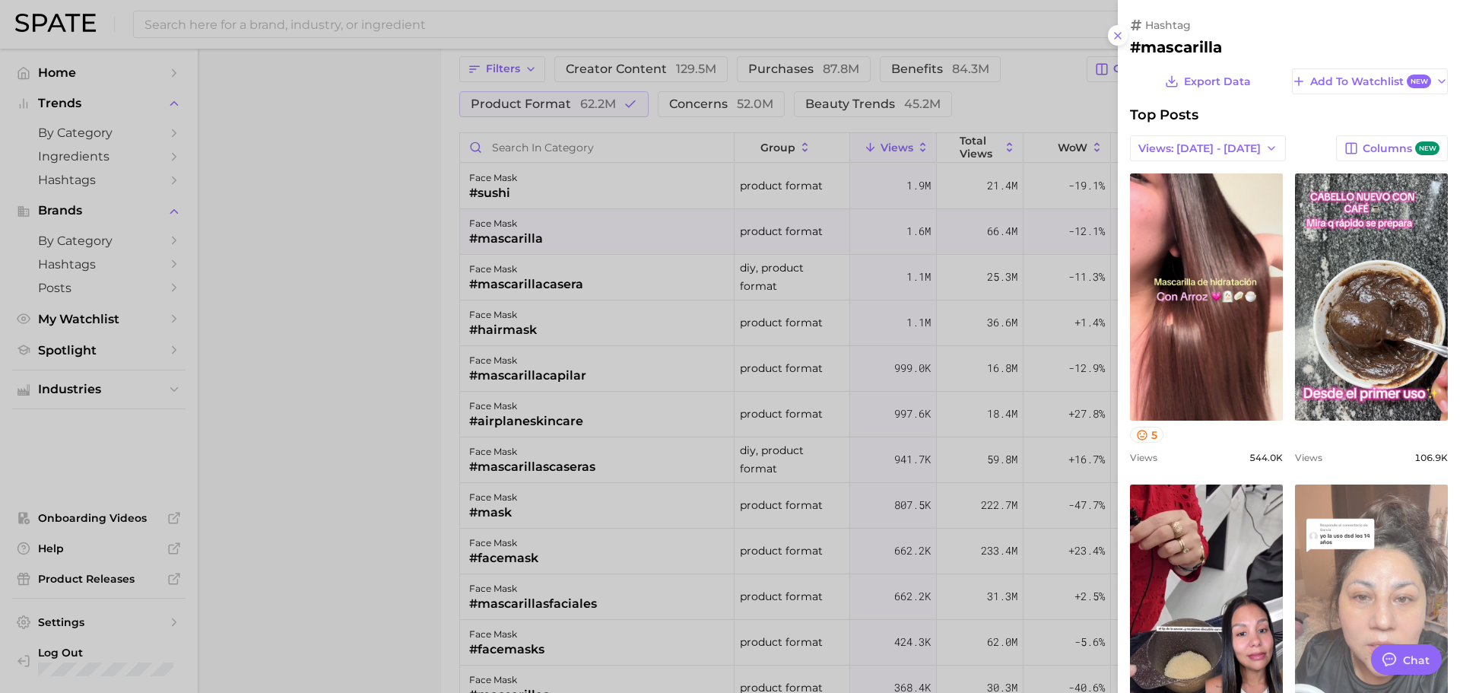
scroll to position [0, 0]
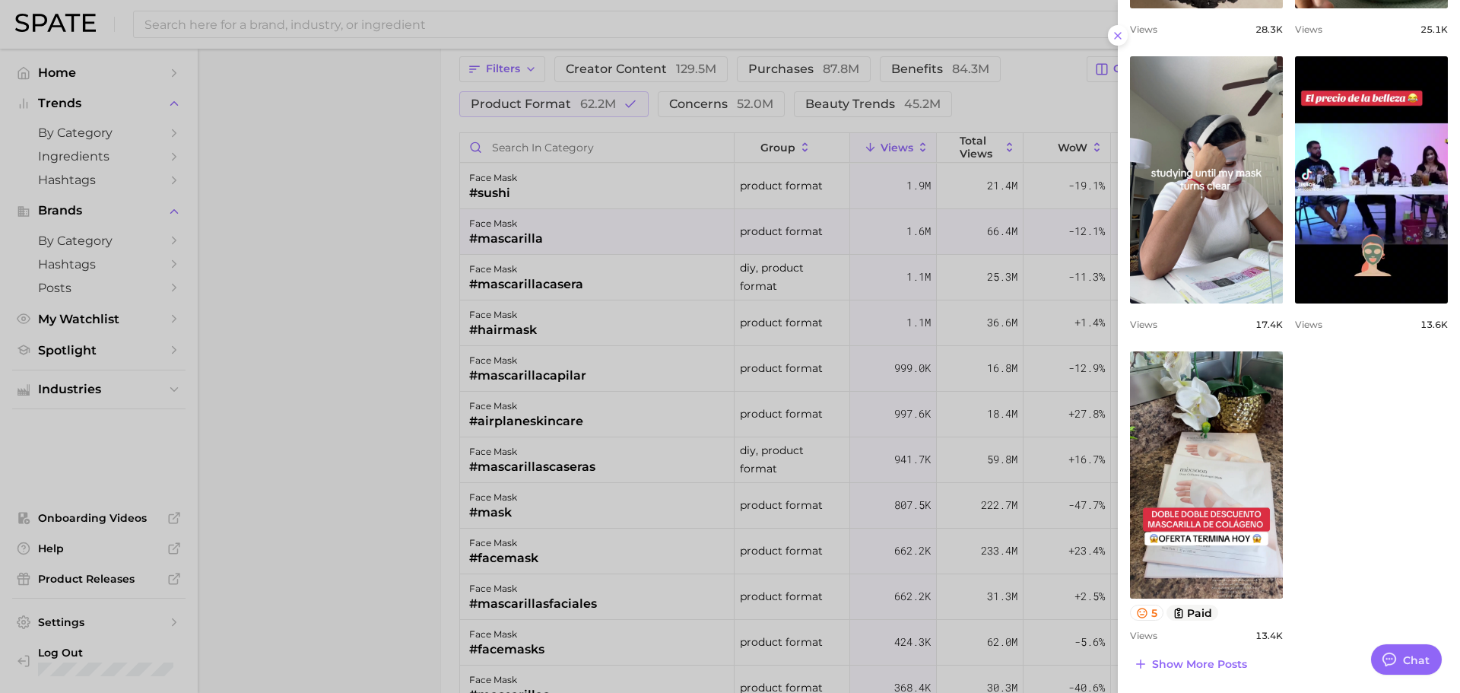
click at [409, 513] on div at bounding box center [730, 346] width 1460 height 693
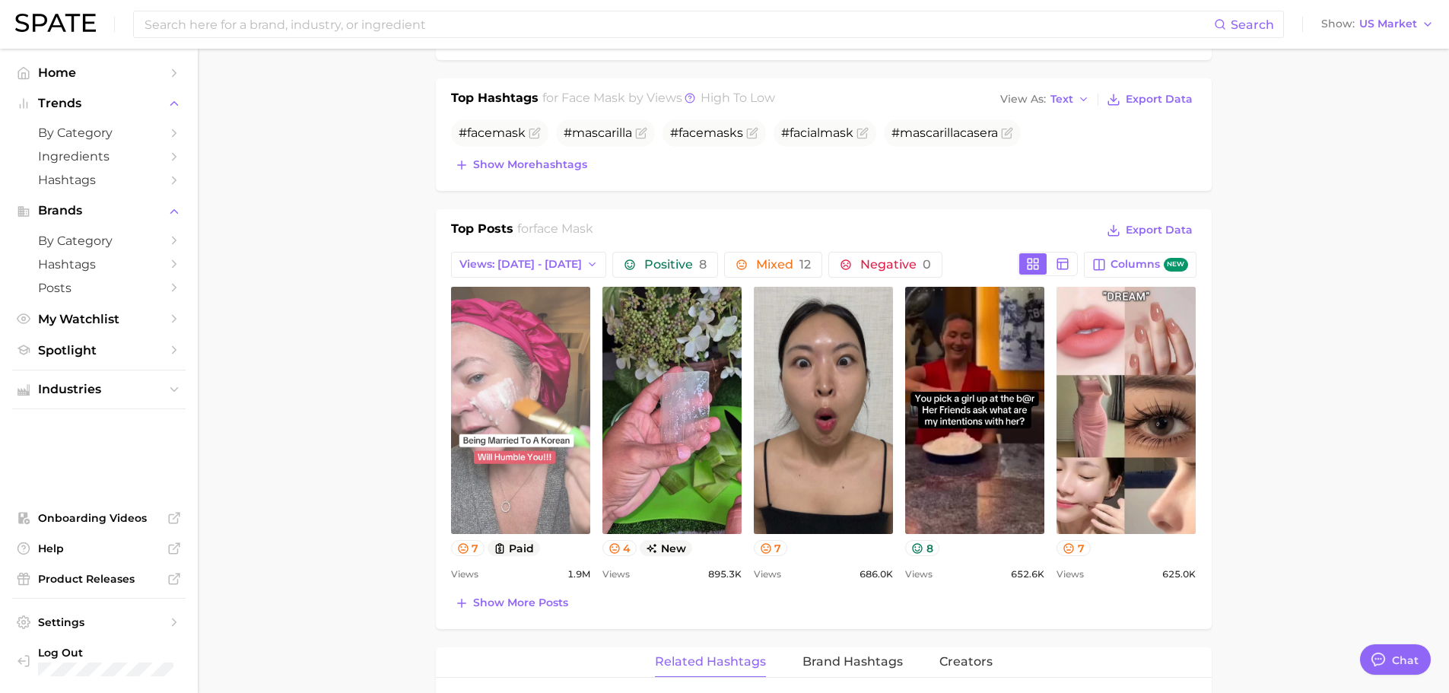
scroll to position [608, 0]
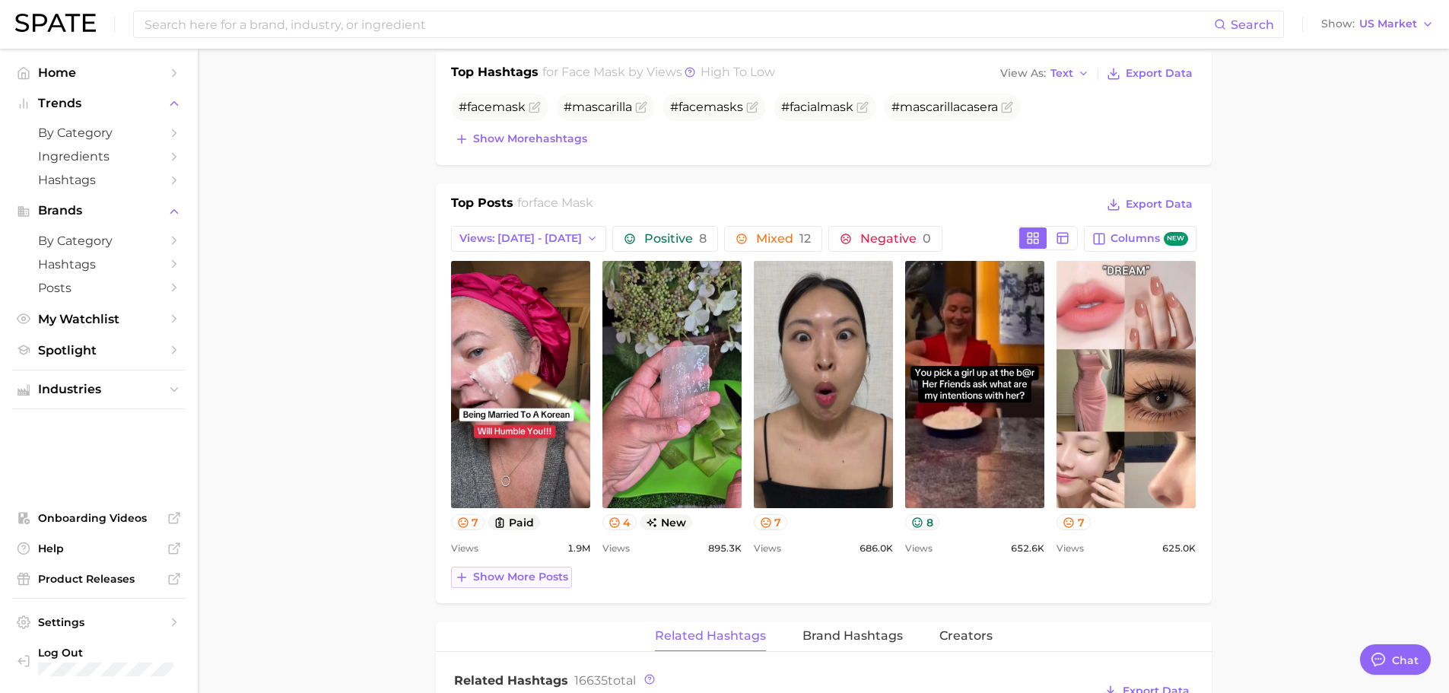
click at [482, 576] on span "Show more posts" at bounding box center [520, 576] width 95 height 13
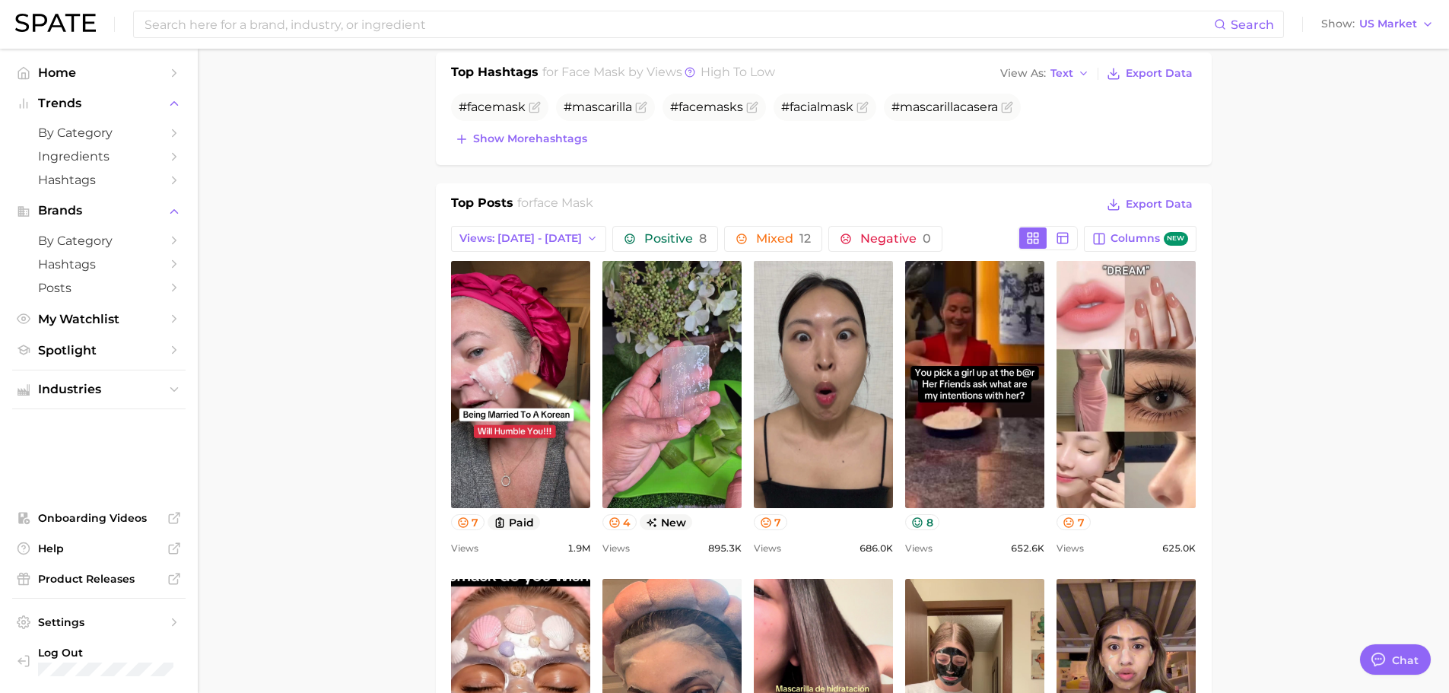
scroll to position [0, 0]
click at [351, 631] on main "1. skincare 2. face products 3. face mask products 4. face mask Overview Google…" at bounding box center [823, 681] width 1251 height 2482
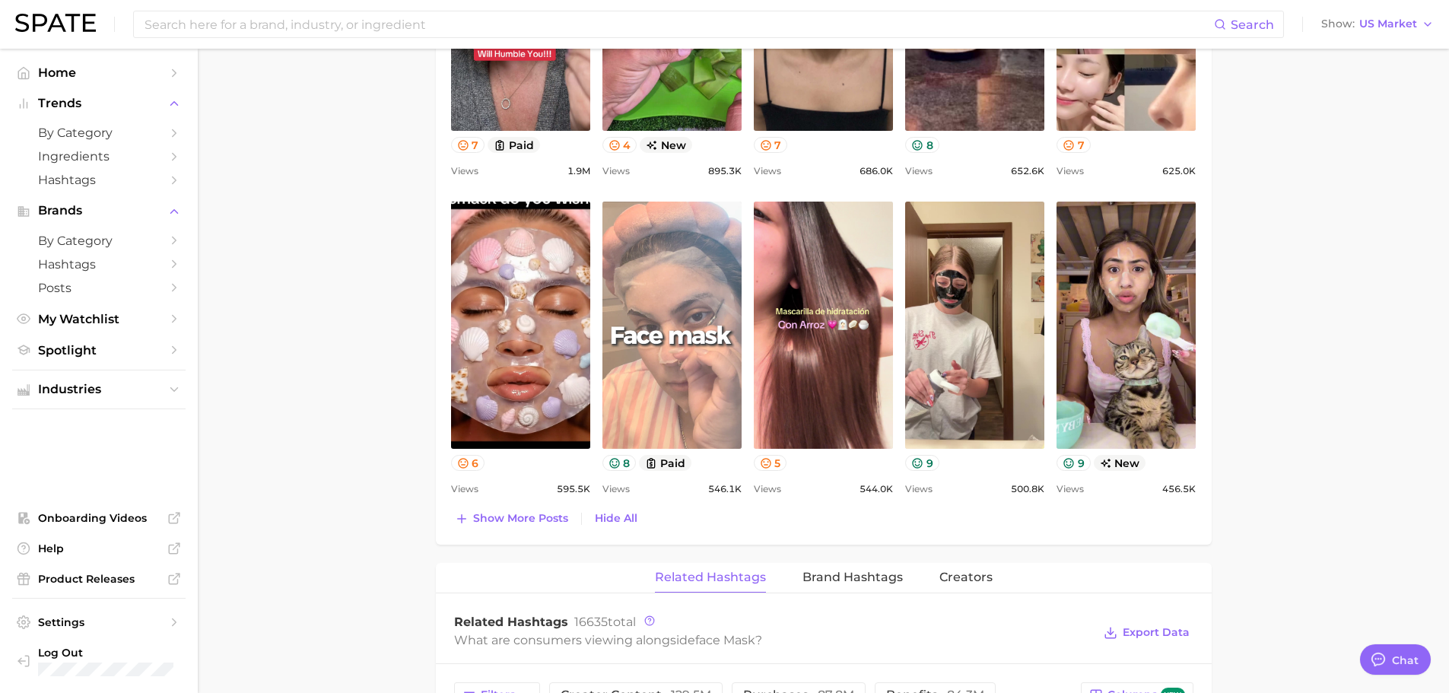
scroll to position [1217, 0]
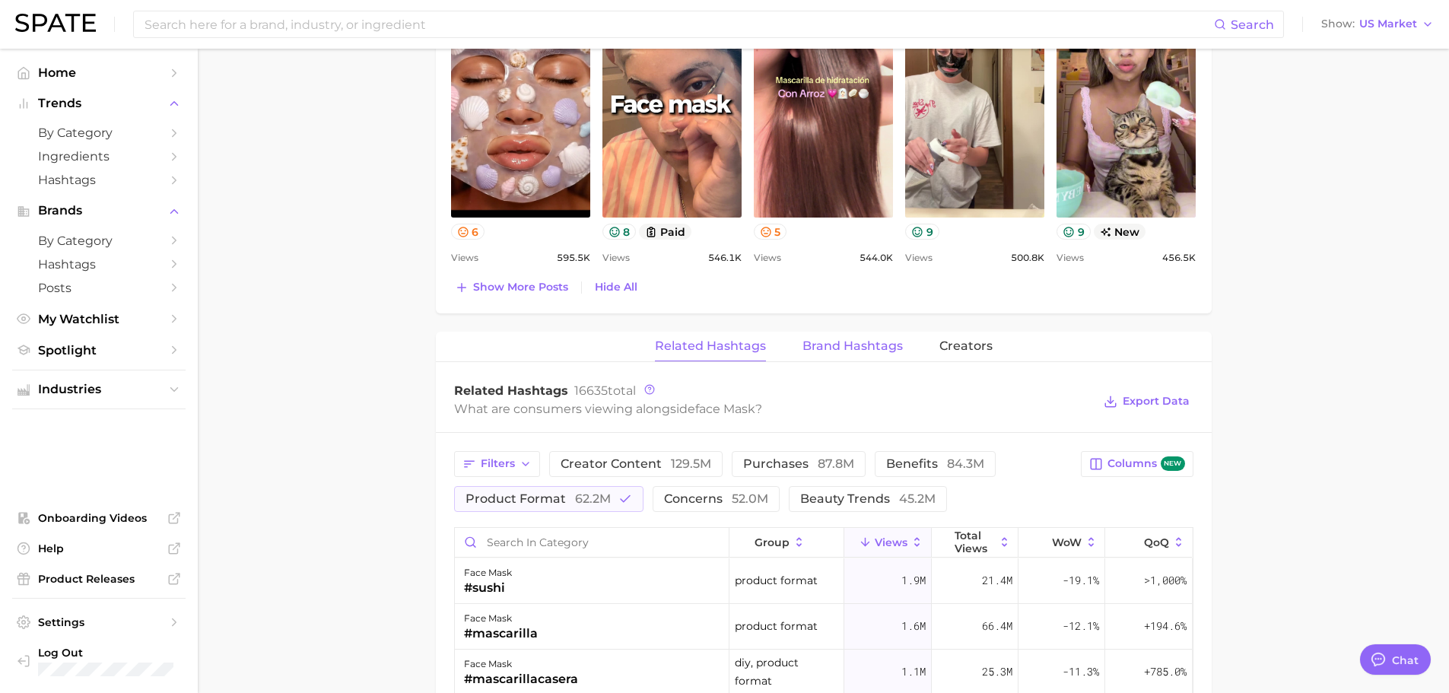
click at [869, 348] on span "Brand Hashtags" at bounding box center [852, 346] width 100 height 14
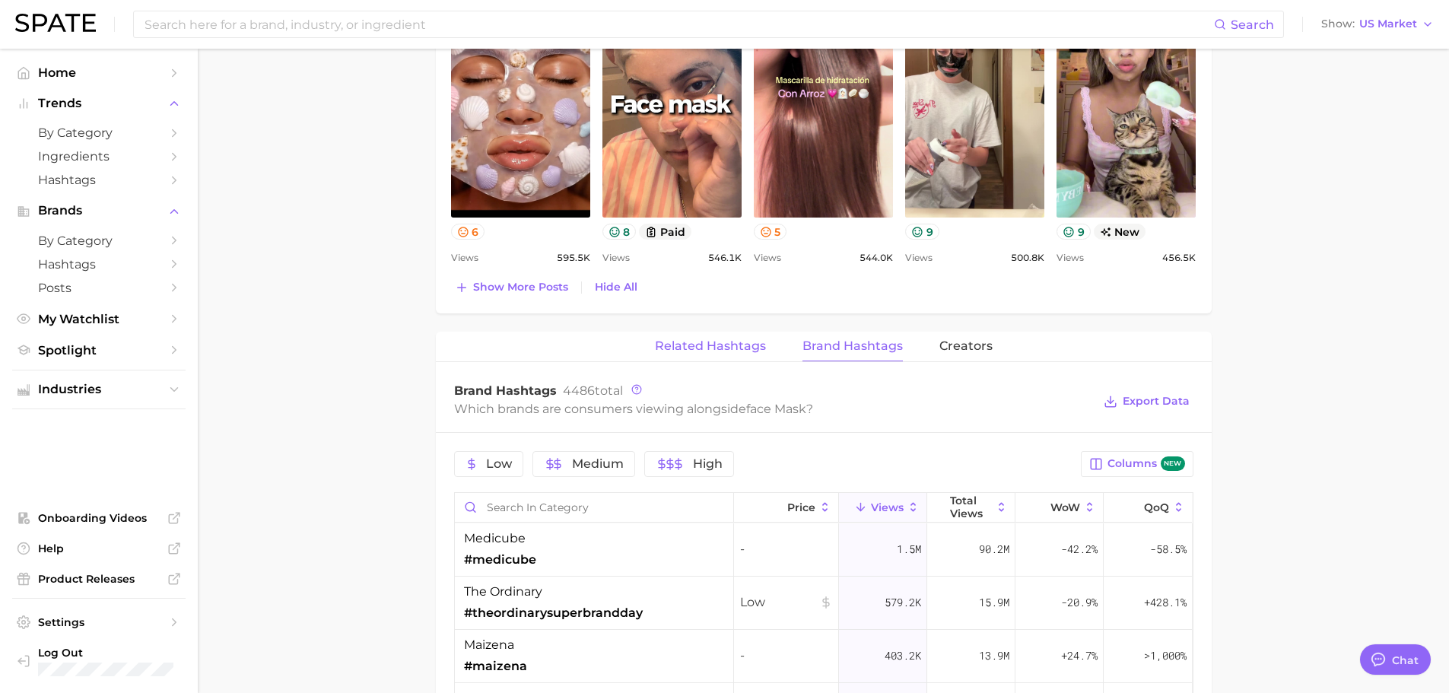
click at [742, 348] on span "Related Hashtags" at bounding box center [710, 346] width 111 height 14
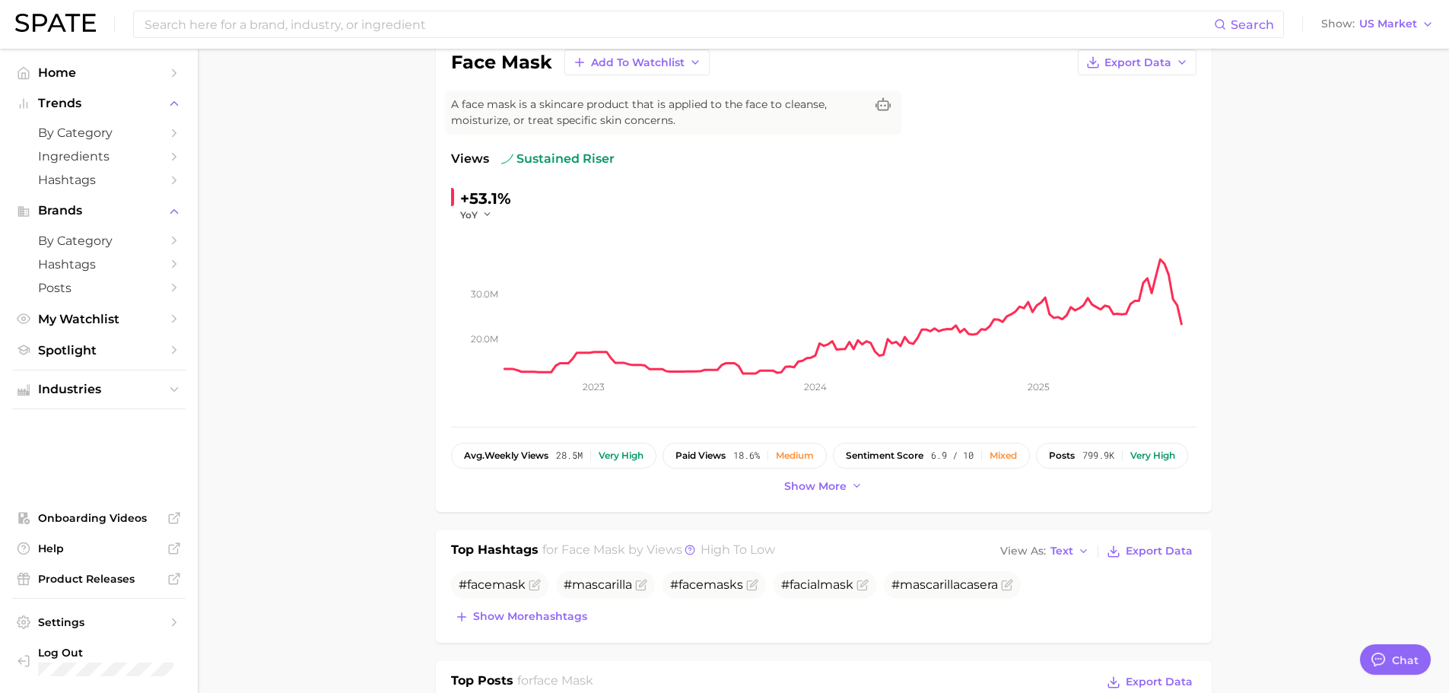
scroll to position [0, 0]
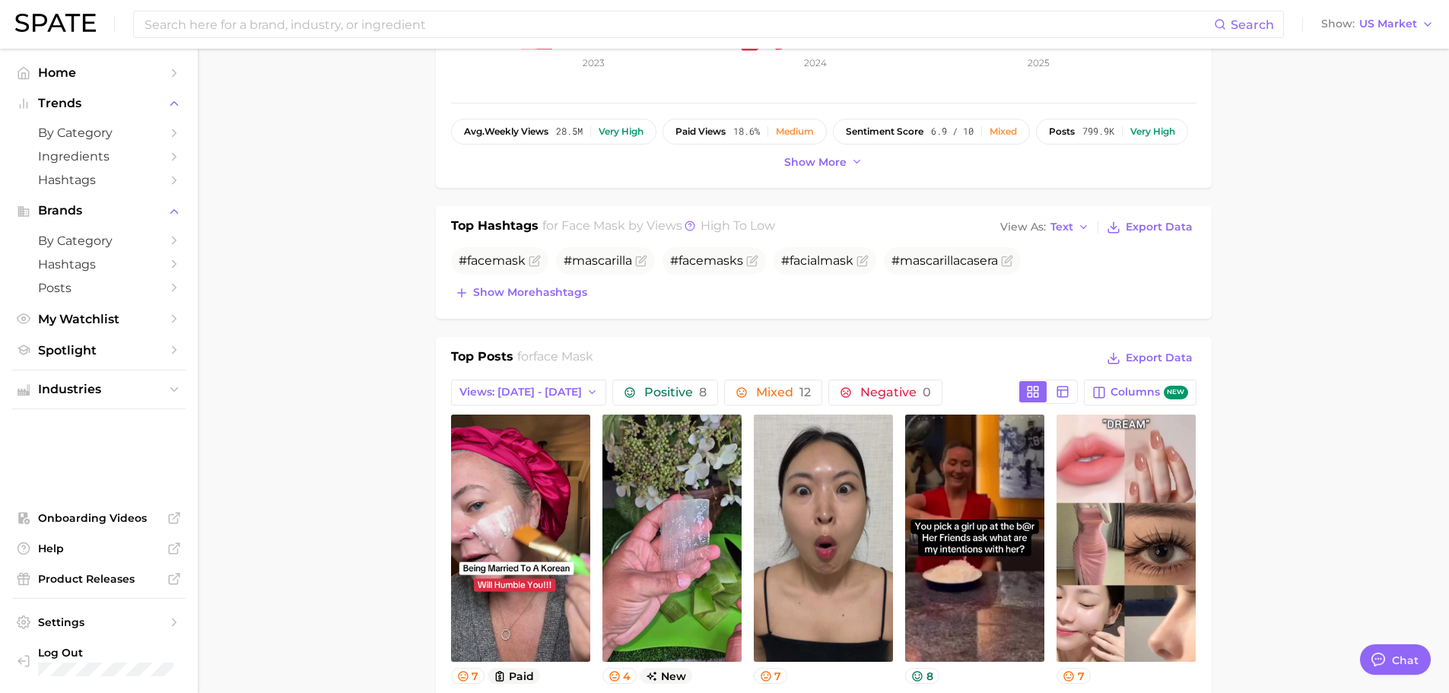
scroll to position [456, 0]
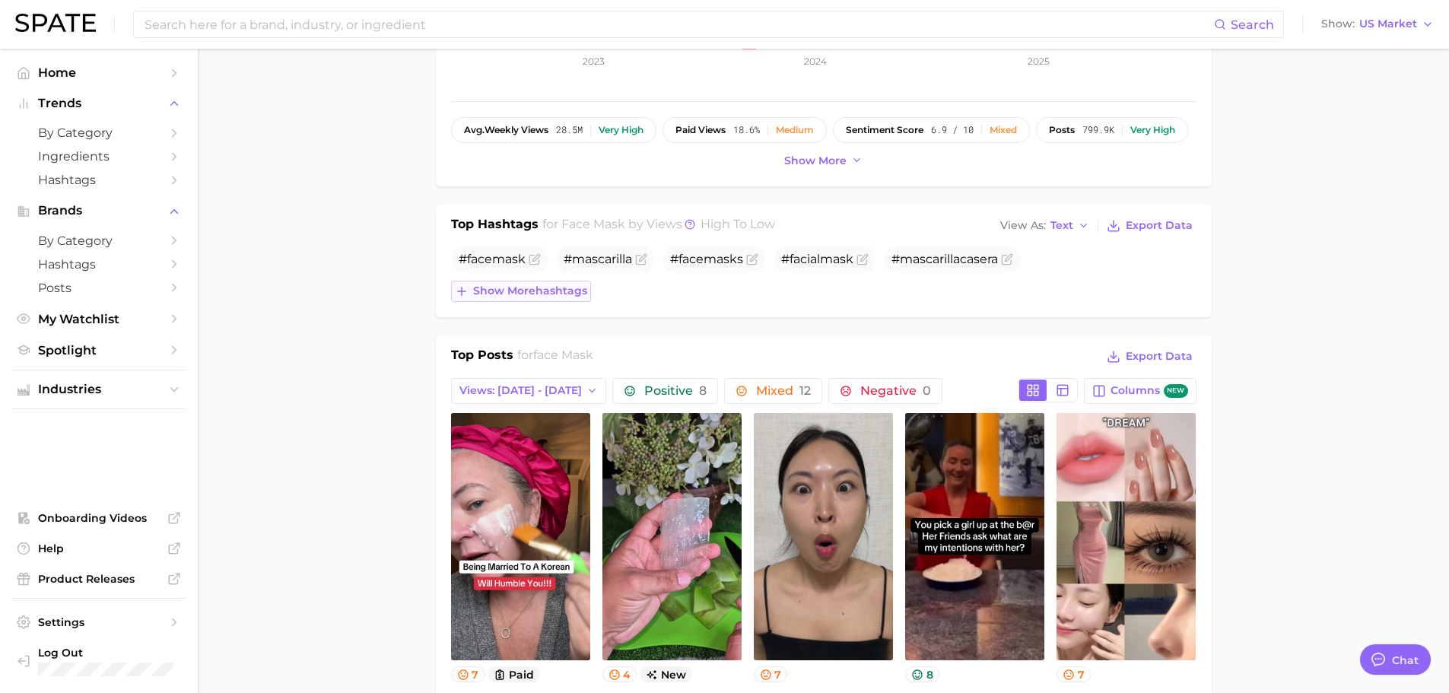
click at [537, 295] on span "Show more hashtags" at bounding box center [530, 290] width 114 height 13
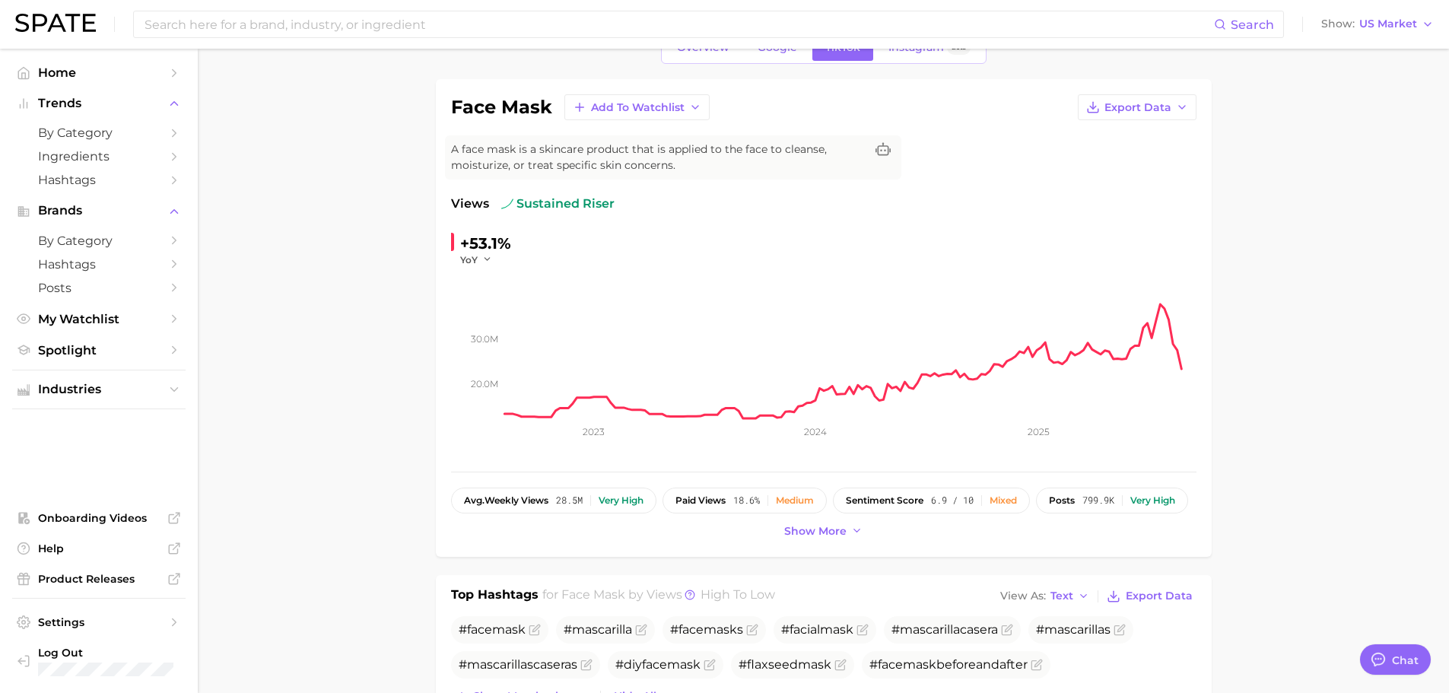
scroll to position [0, 0]
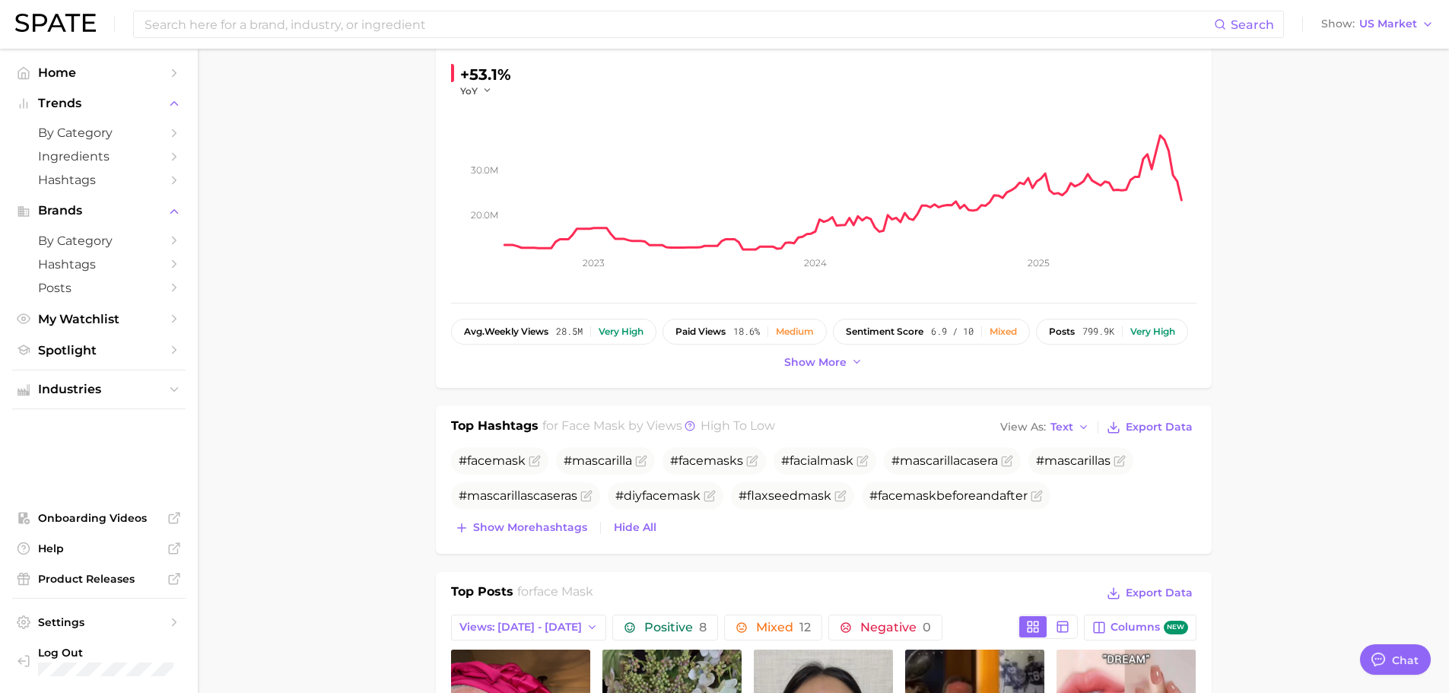
scroll to position [304, 0]
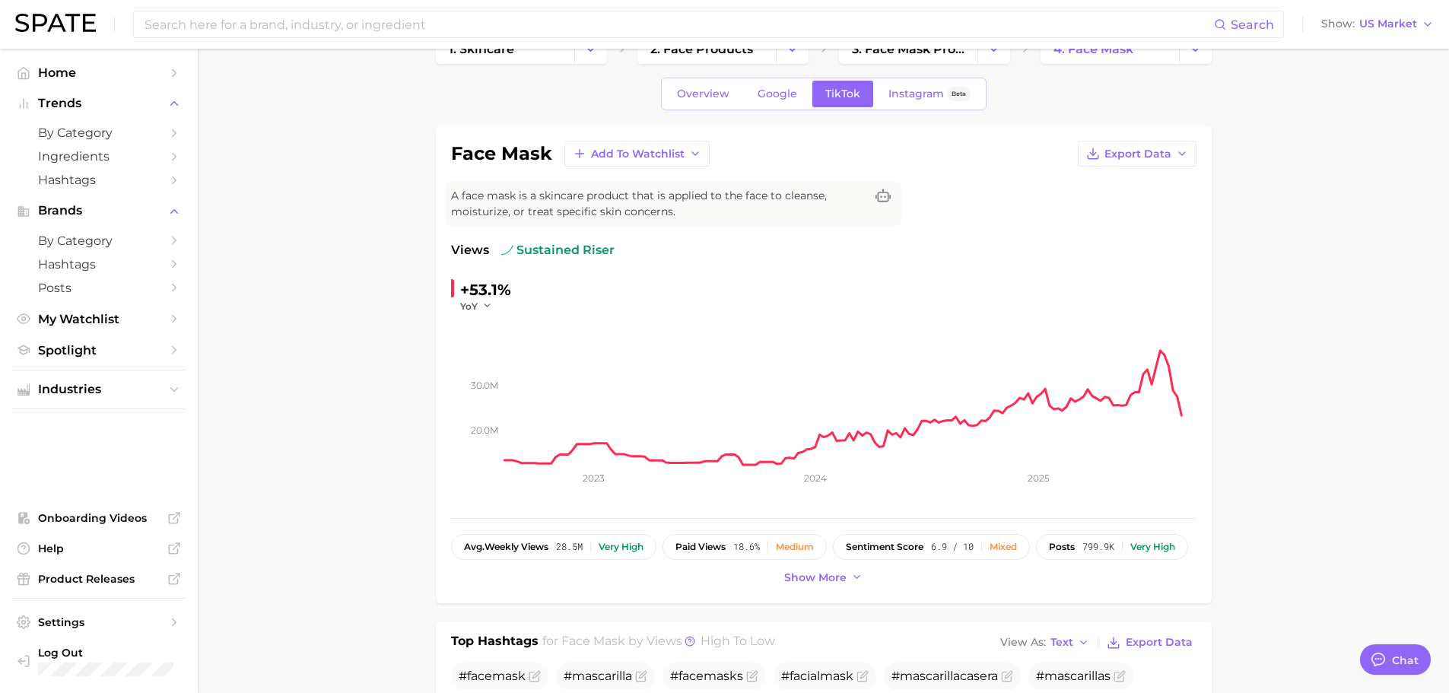
scroll to position [0, 0]
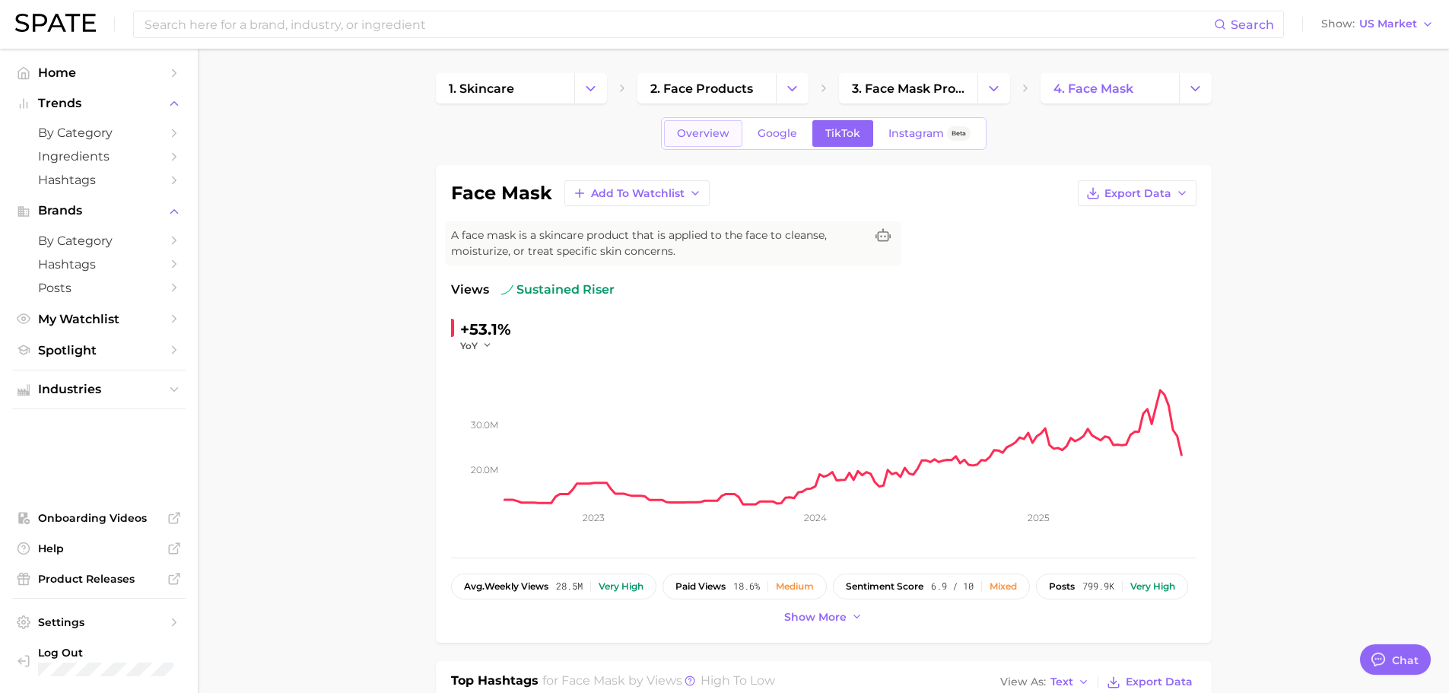
click at [691, 132] on span "Overview" at bounding box center [703, 133] width 52 height 13
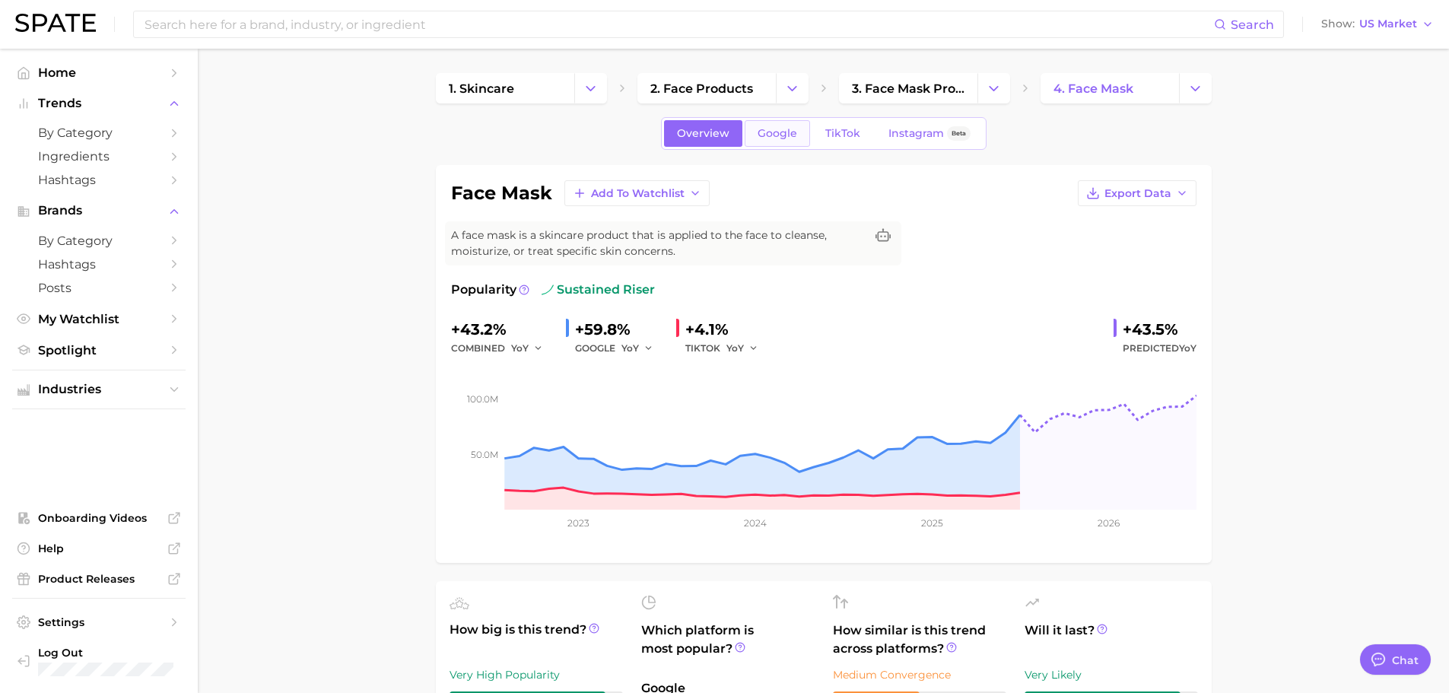
click at [776, 135] on span "Google" at bounding box center [777, 133] width 40 height 13
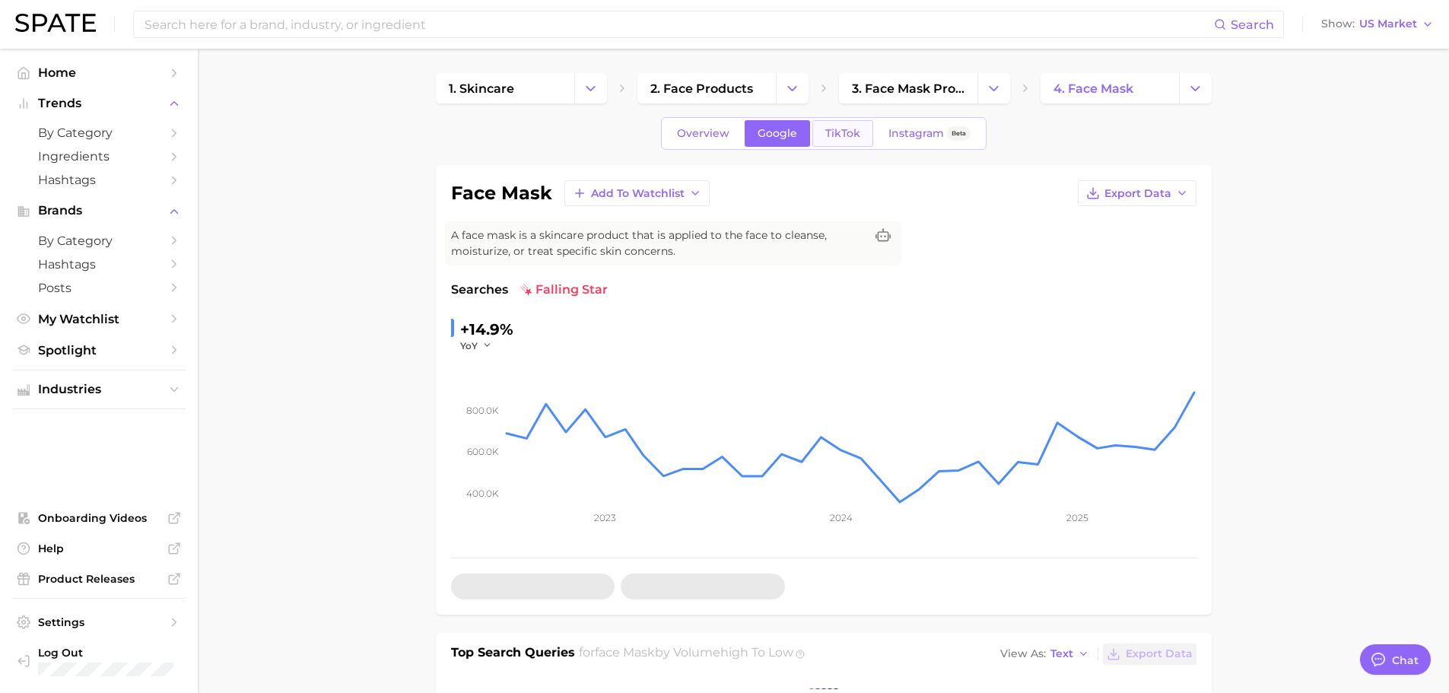
click at [825, 135] on span "TikTok" at bounding box center [842, 133] width 35 height 13
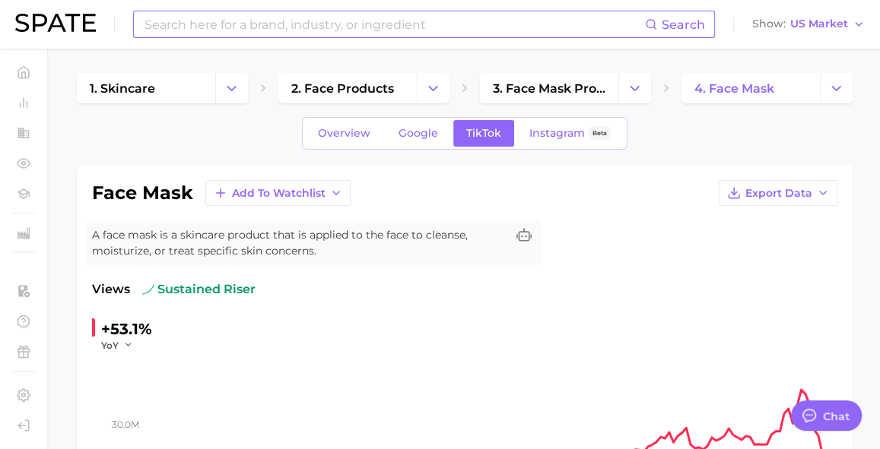
type textarea "x"
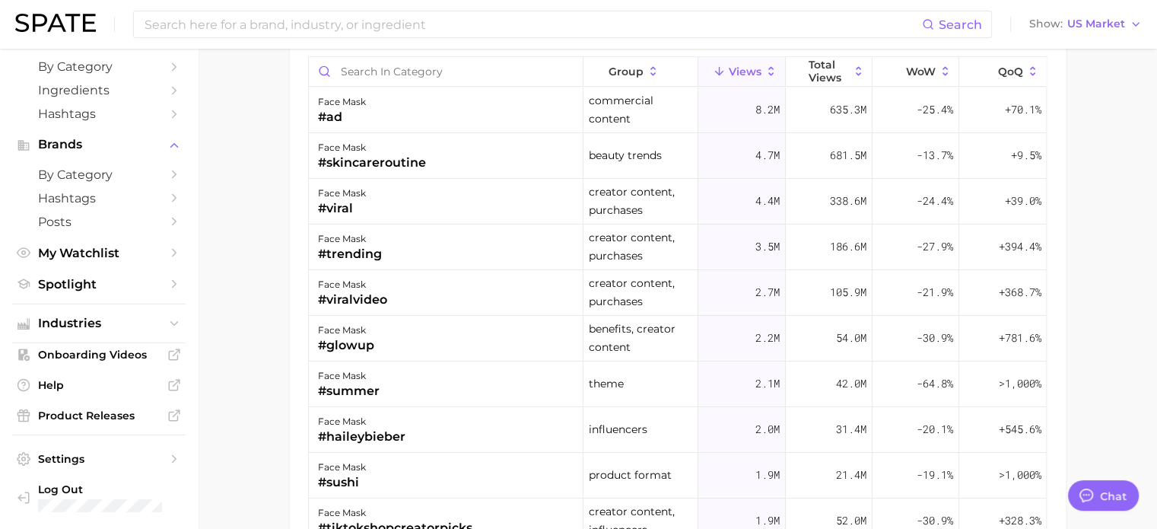
scroll to position [1217, 0]
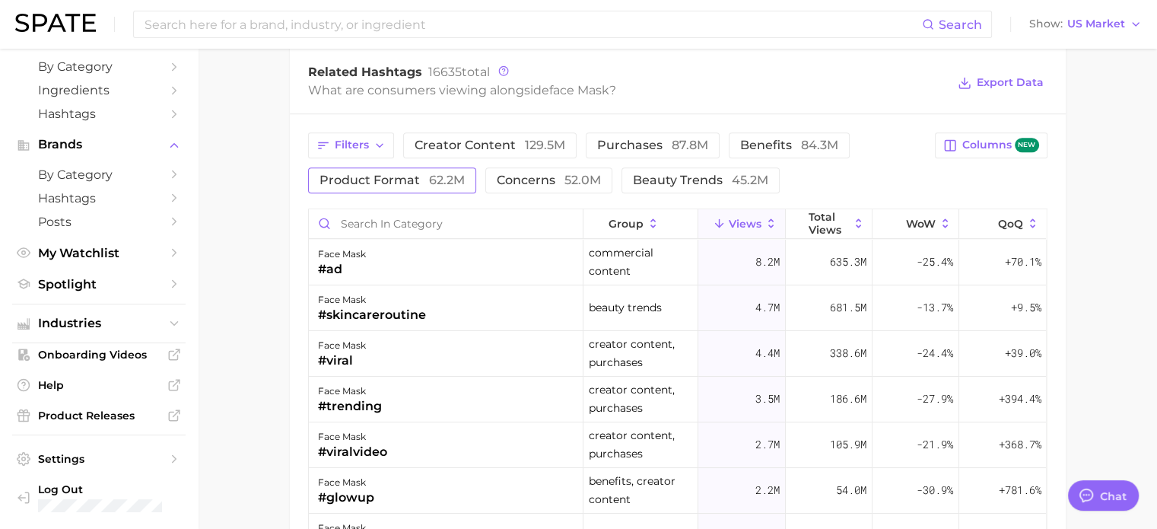
click at [422, 176] on span "product format 62.2m" at bounding box center [391, 180] width 145 height 12
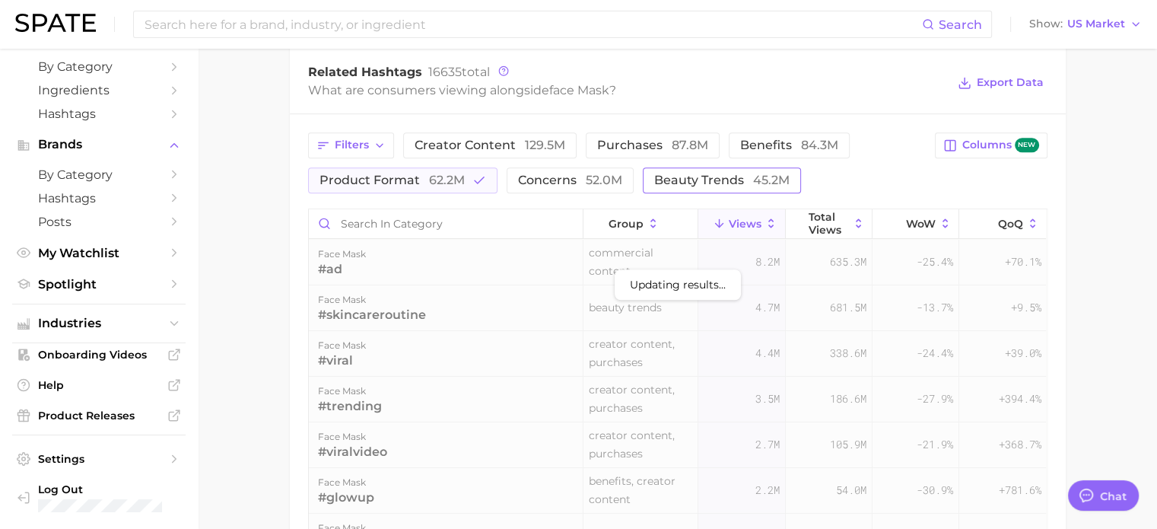
click at [708, 181] on span "beauty trends 45.2m" at bounding box center [721, 180] width 135 height 12
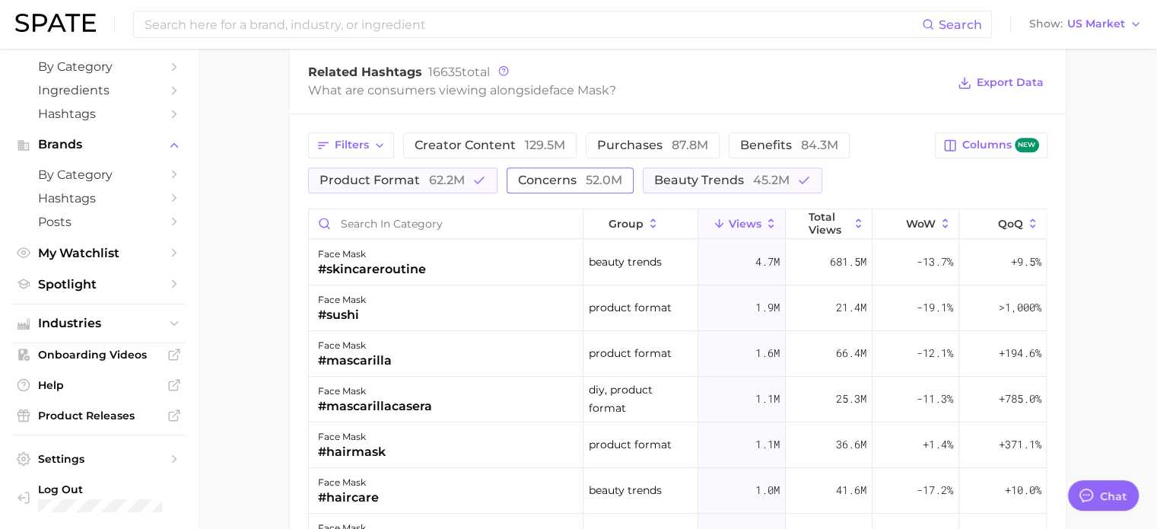
click at [547, 175] on span "concerns 52.0m" at bounding box center [570, 180] width 104 height 12
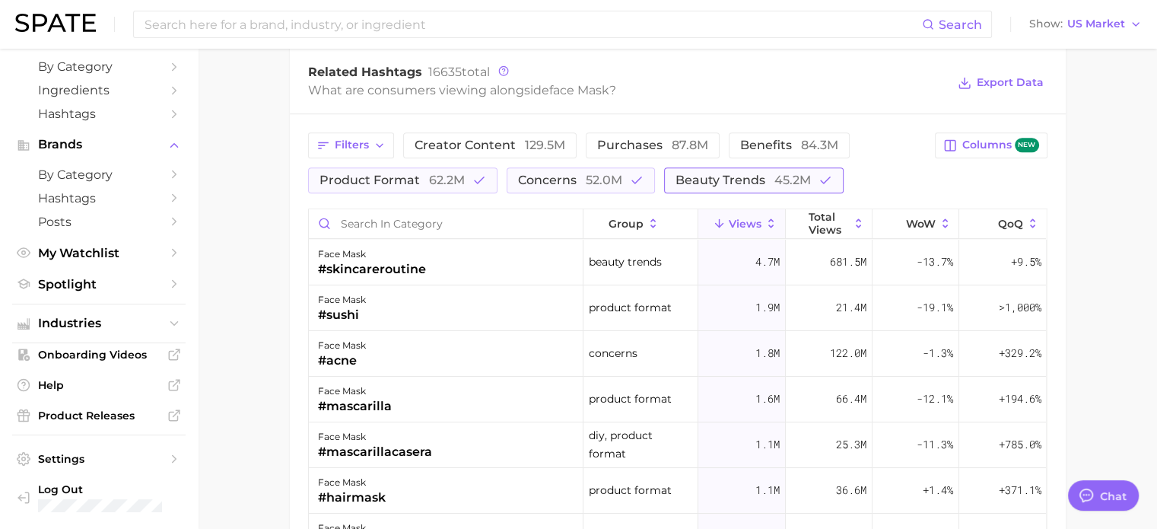
click at [713, 182] on span "beauty trends 45.2m" at bounding box center [742, 180] width 135 height 12
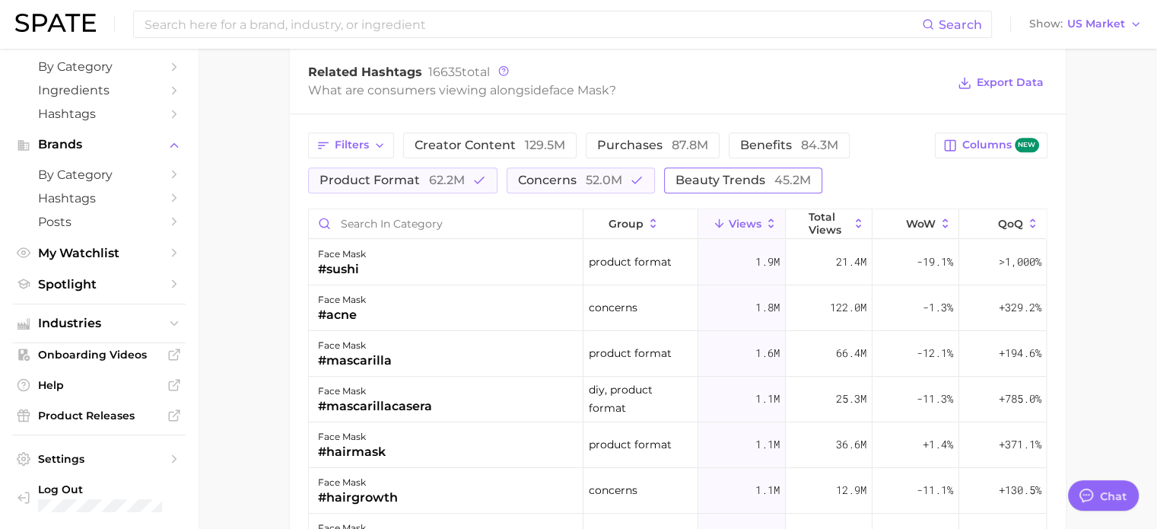
click at [726, 184] on button "beauty trends 45.2m" at bounding box center [743, 180] width 158 height 26
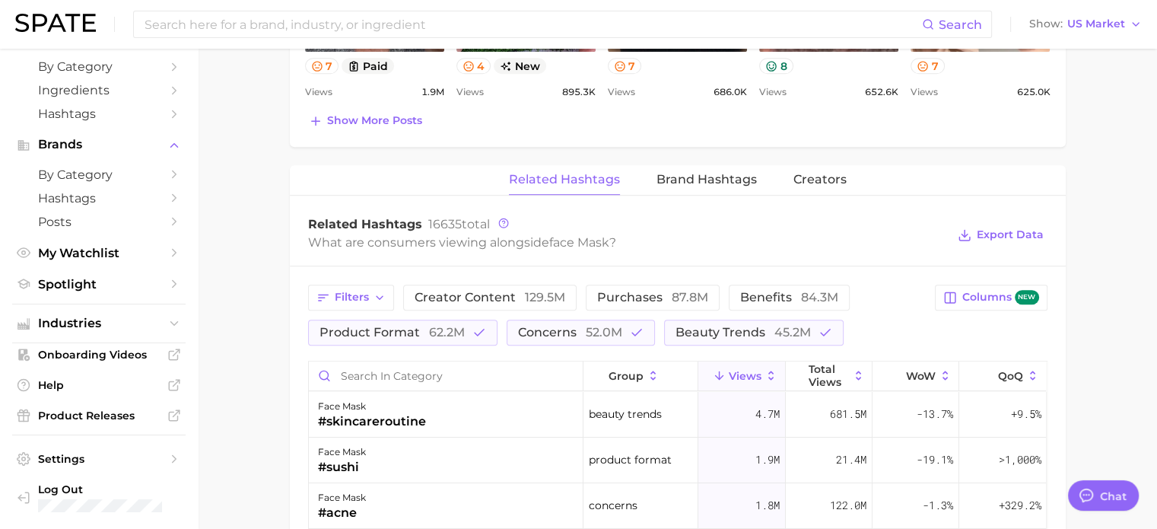
scroll to position [1141, 0]
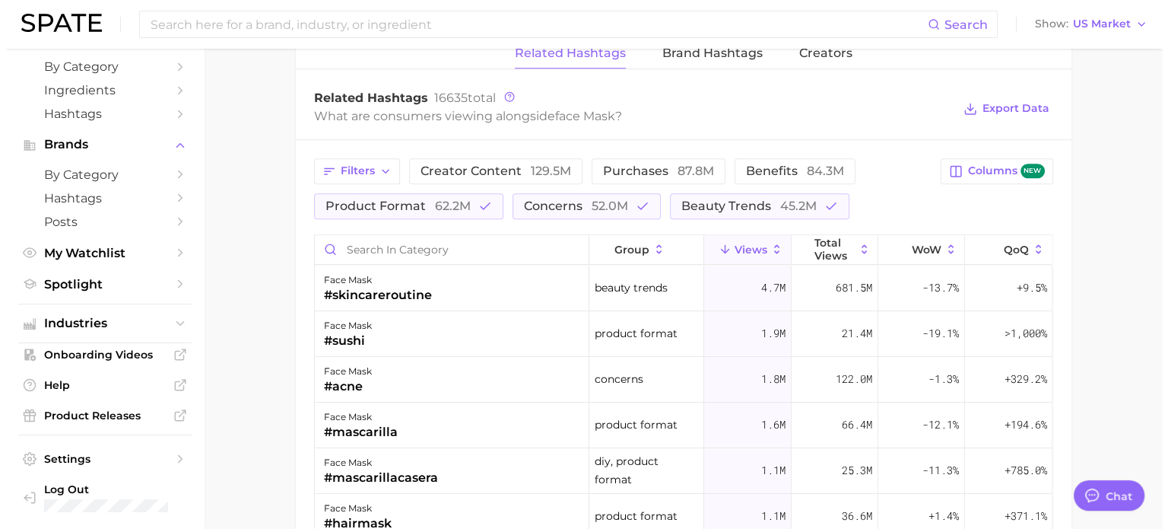
scroll to position [1217, 0]
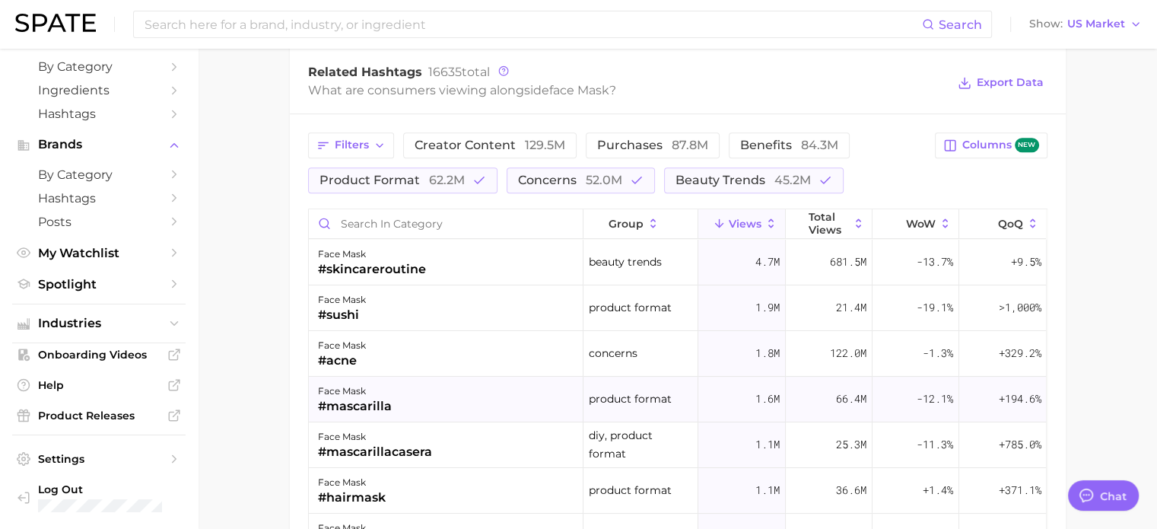
click at [390, 402] on div "face mask #mascarilla" at bounding box center [446, 399] width 275 height 46
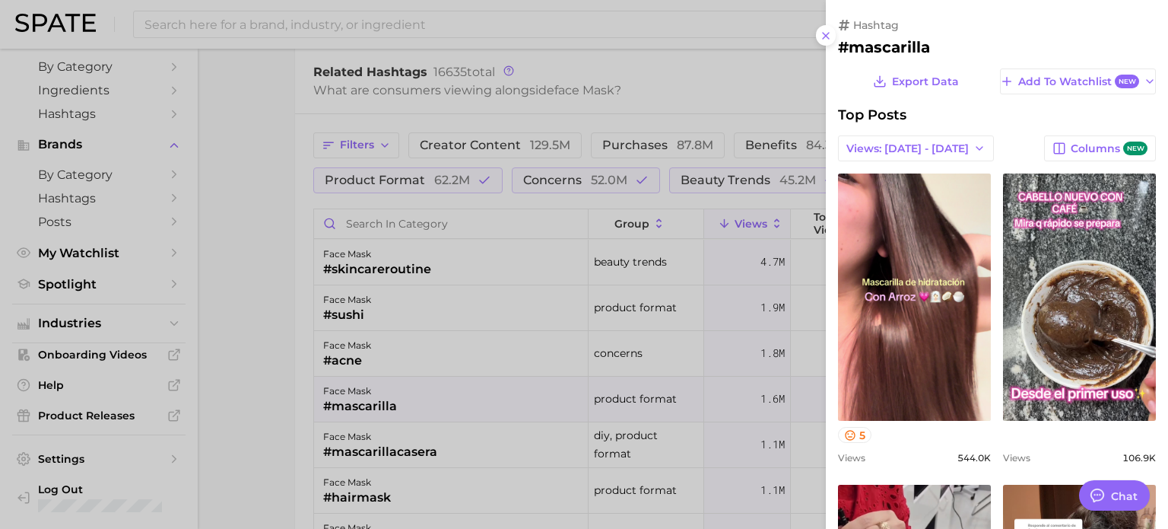
scroll to position [0, 0]
drag, startPoint x: 928, startPoint y: 46, endPoint x: 849, endPoint y: 44, distance: 79.1
click at [849, 44] on h2 "#mascarilla" at bounding box center [997, 47] width 318 height 18
copy h2 "mascarilla"
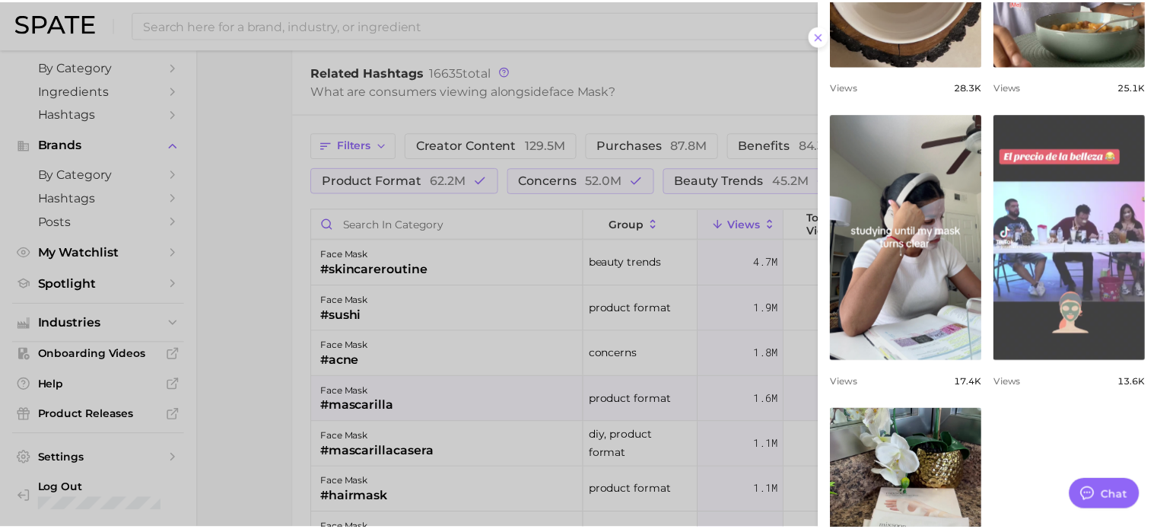
scroll to position [1183, 0]
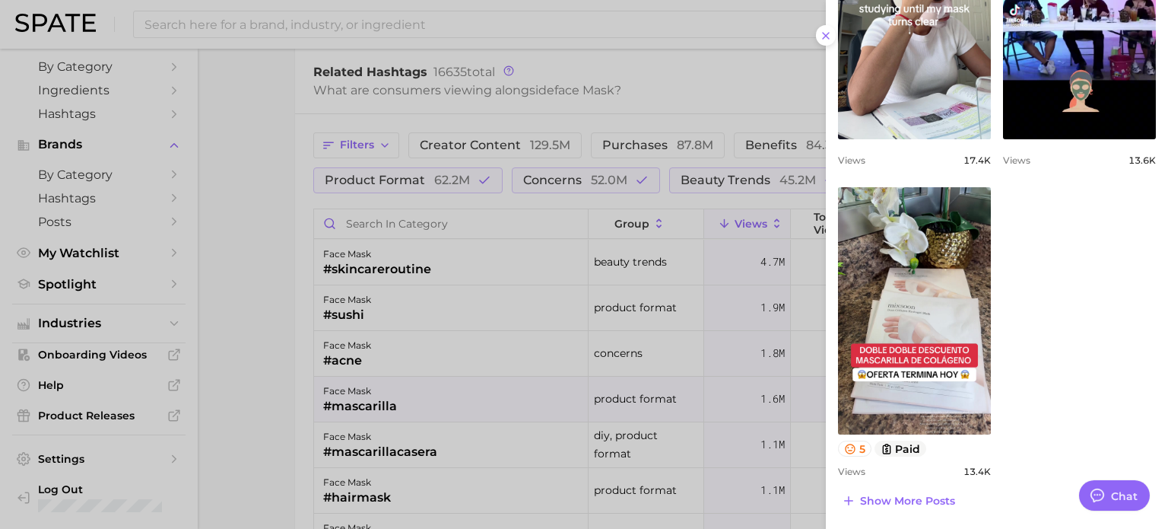
click at [246, 307] on div at bounding box center [584, 264] width 1168 height 529
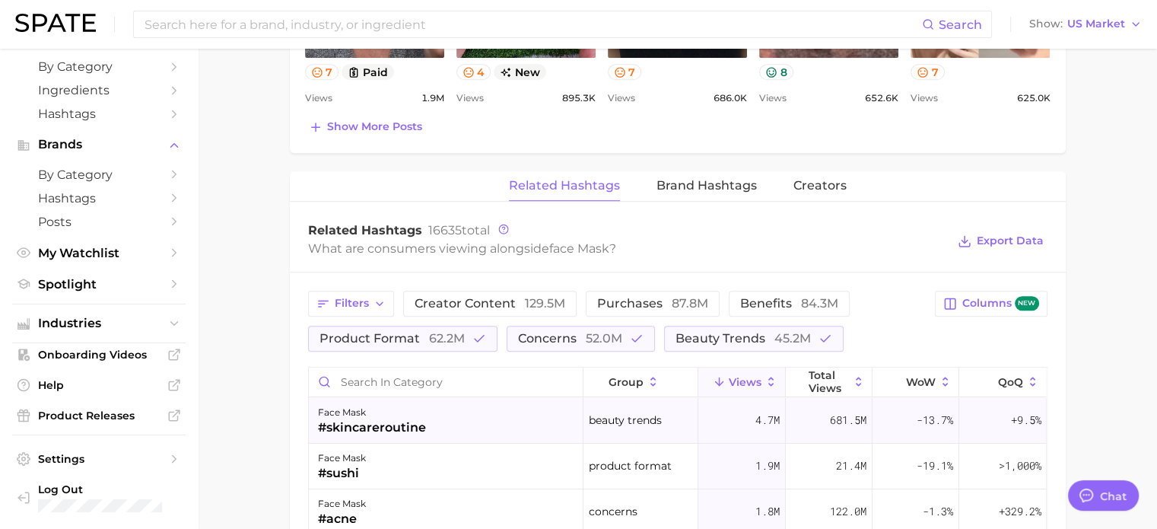
scroll to position [1065, 0]
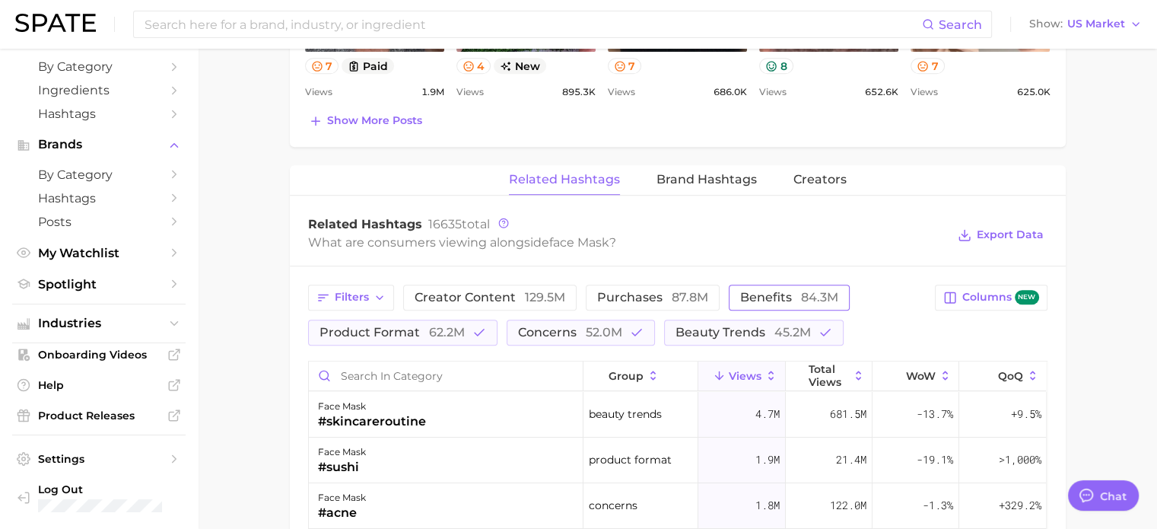
click at [740, 291] on span "benefits 84.3m" at bounding box center [789, 297] width 98 height 12
click at [548, 294] on span "129.5m" at bounding box center [545, 297] width 40 height 14
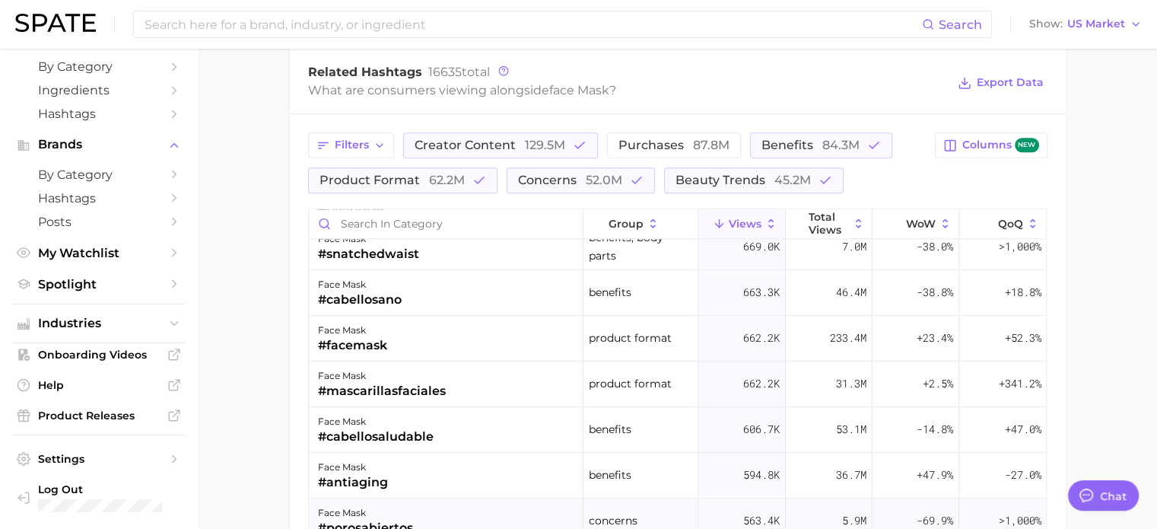
scroll to position [1597, 0]
